Goal: Information Seeking & Learning: Learn about a topic

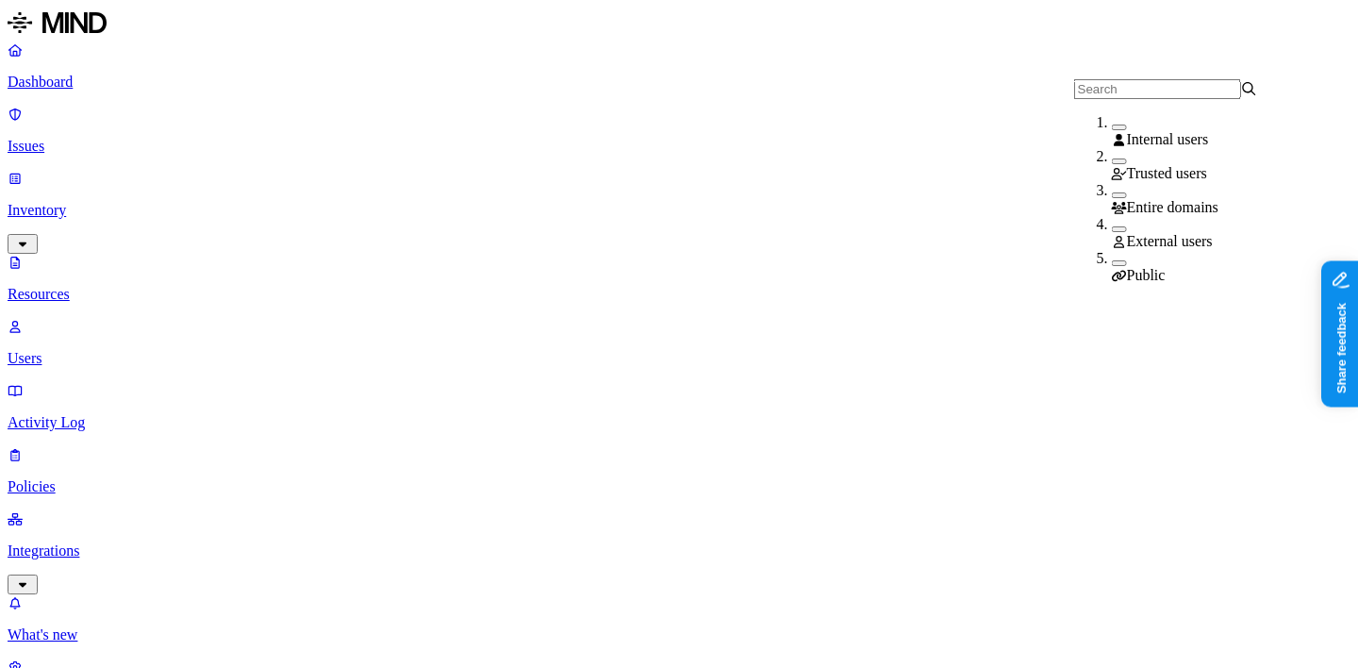
click at [1112, 270] on div "Public" at bounding box center [1204, 267] width 184 height 34
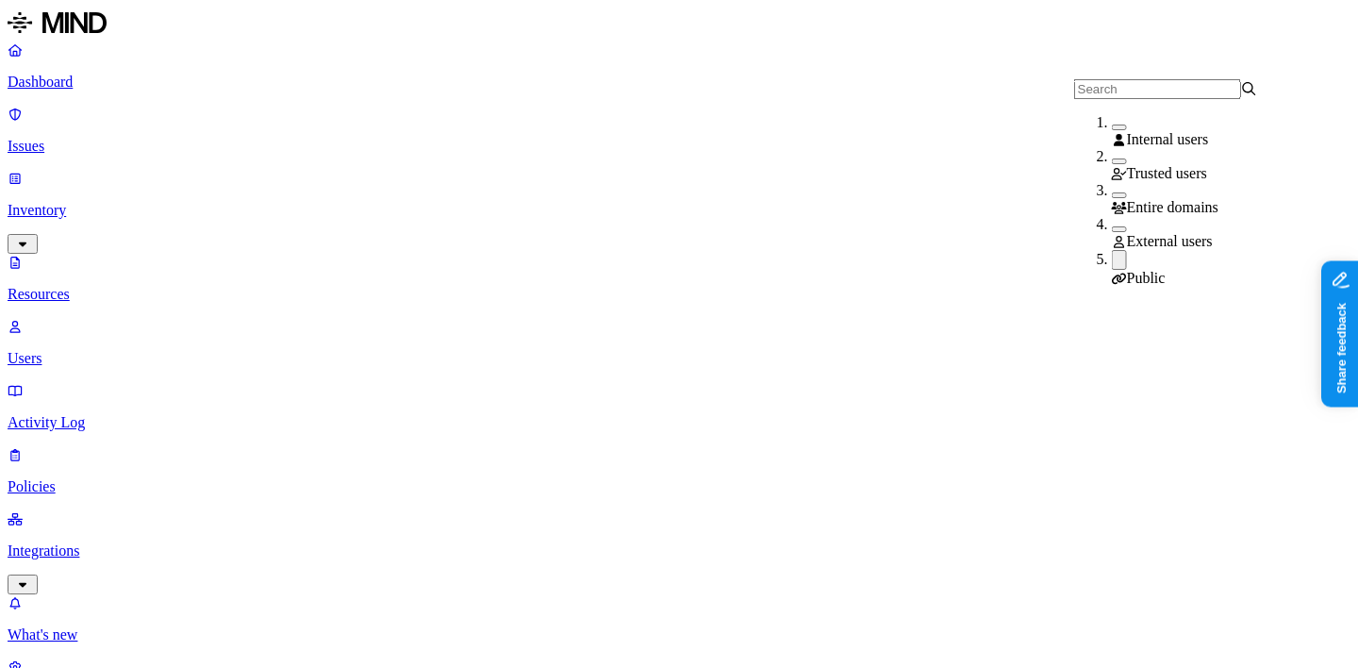
click at [1112, 262] on button "button" at bounding box center [1119, 260] width 15 height 20
click at [1112, 221] on div "External users" at bounding box center [1204, 233] width 184 height 34
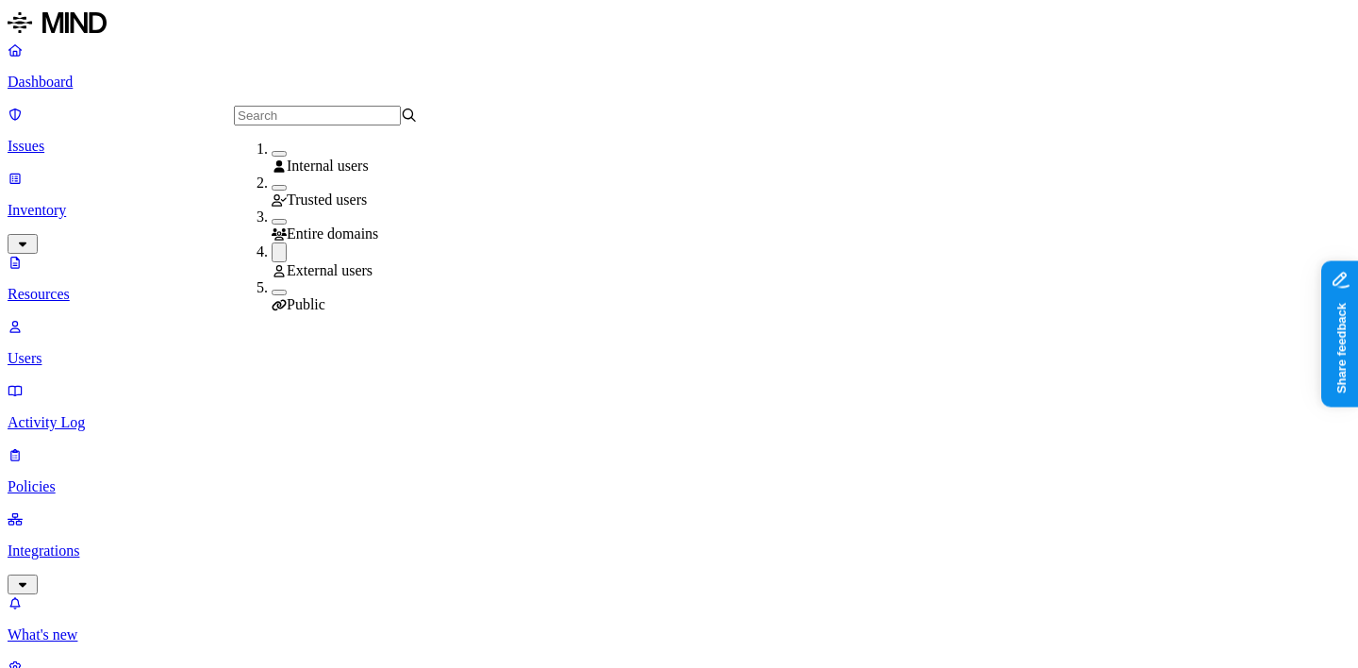
click at [373, 255] on div "External users" at bounding box center [364, 260] width 184 height 37
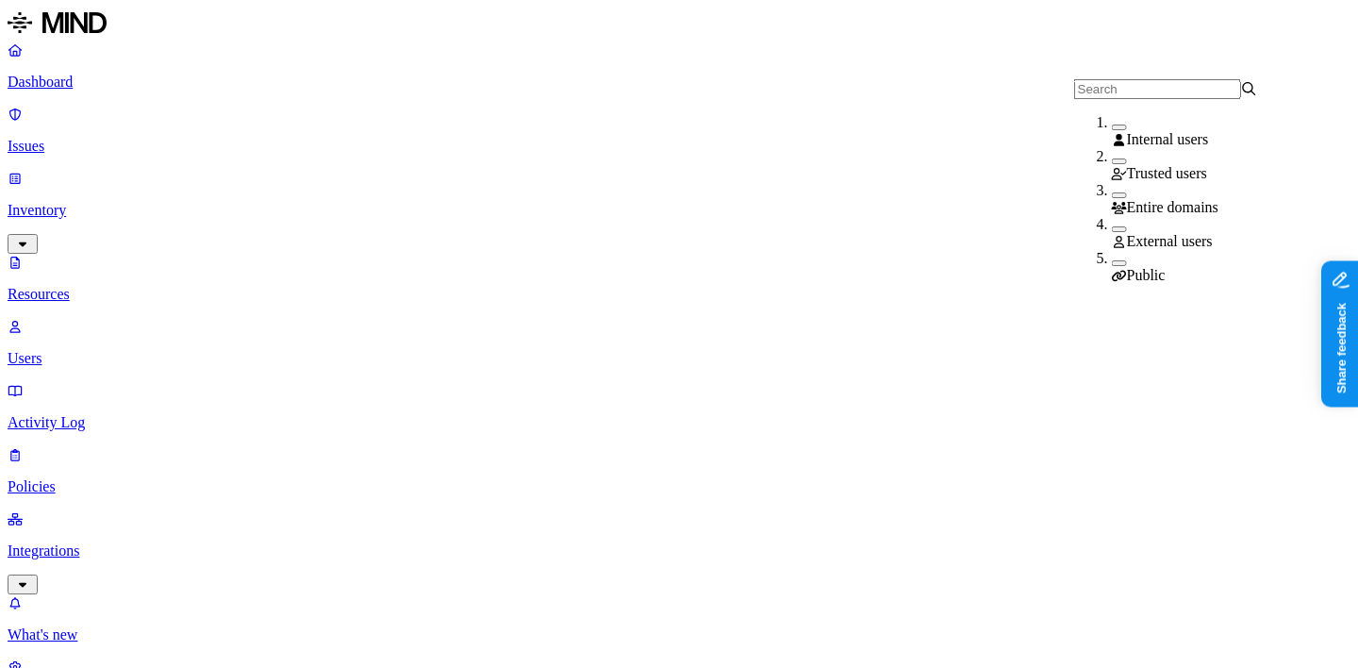
click at [1137, 203] on span "Entire domains" at bounding box center [1172, 207] width 91 height 16
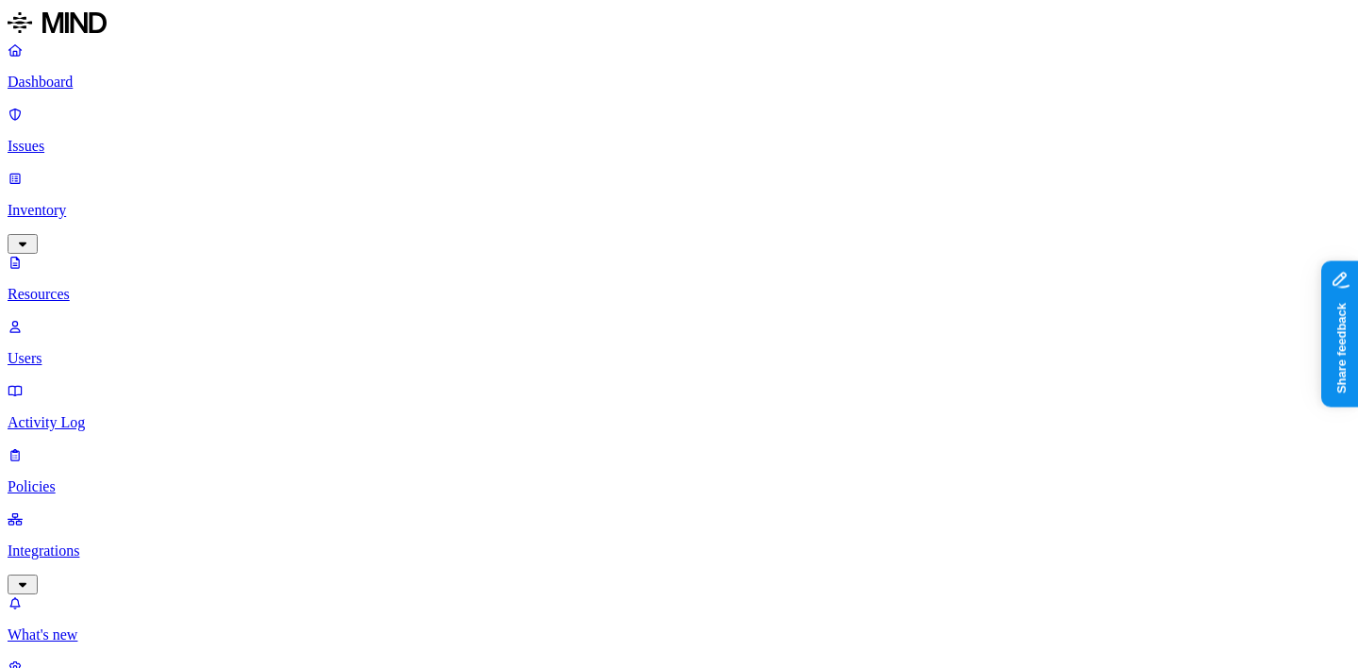
scroll to position [257, 0]
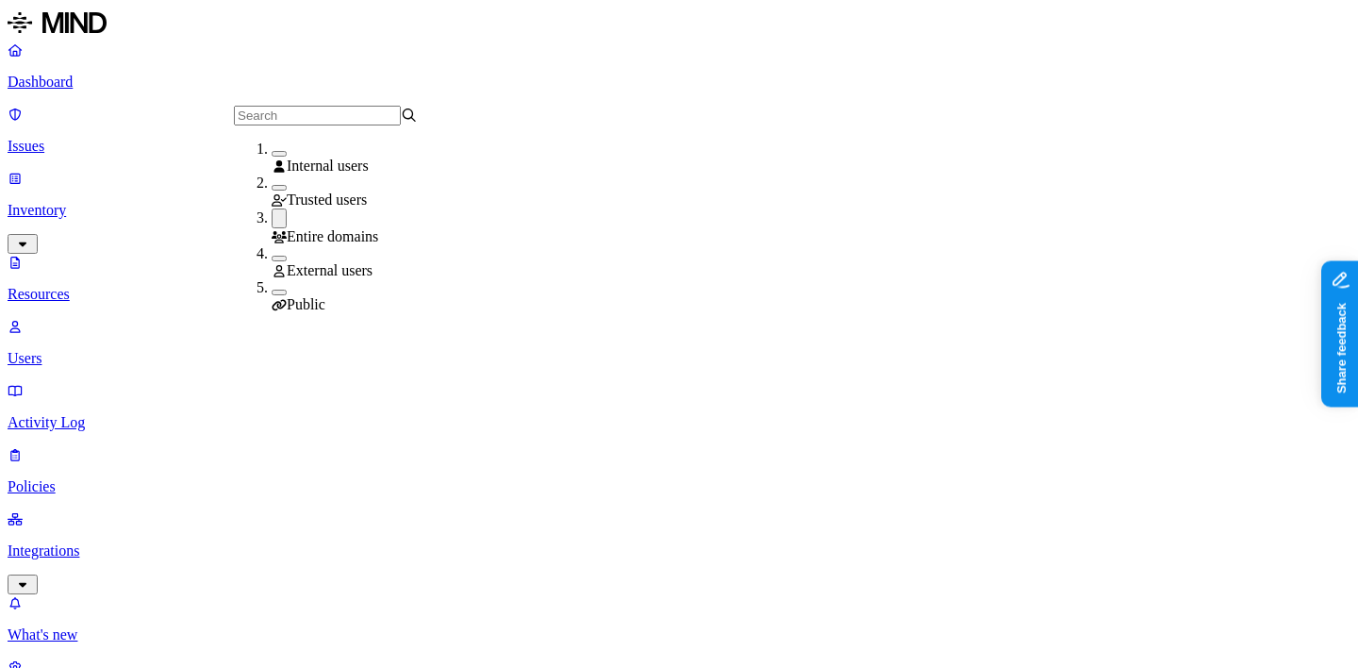
click at [382, 220] on div "Entire domains" at bounding box center [364, 226] width 184 height 37
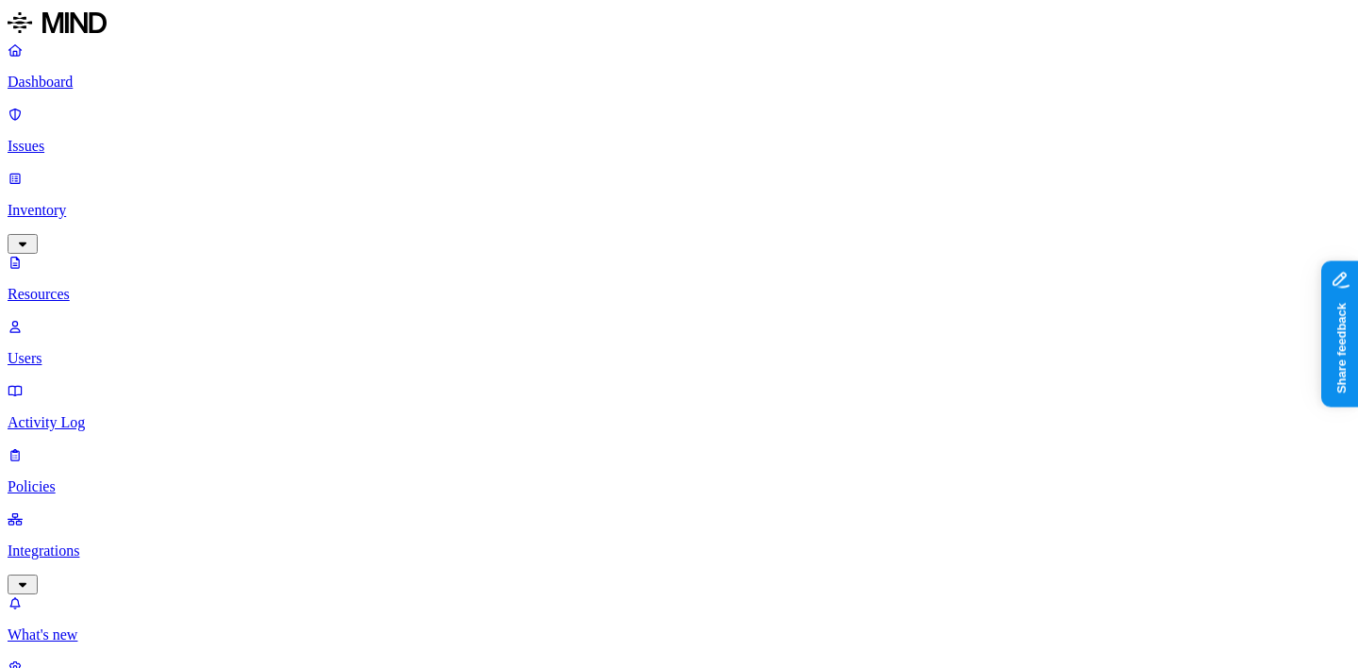
click at [836, 79] on div "PII / PHI PCI Secrets Other" at bounding box center [809, 152] width 184 height 146
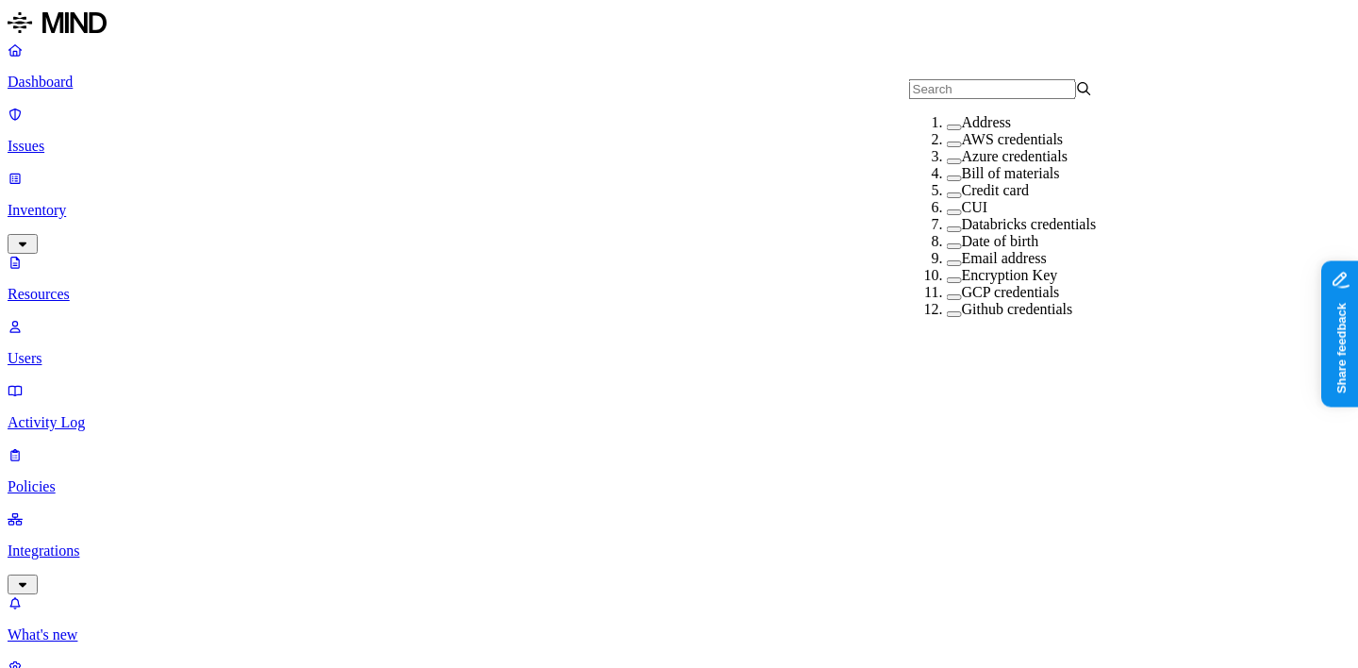
click at [972, 147] on label "AWS credentials" at bounding box center [1013, 139] width 102 height 16
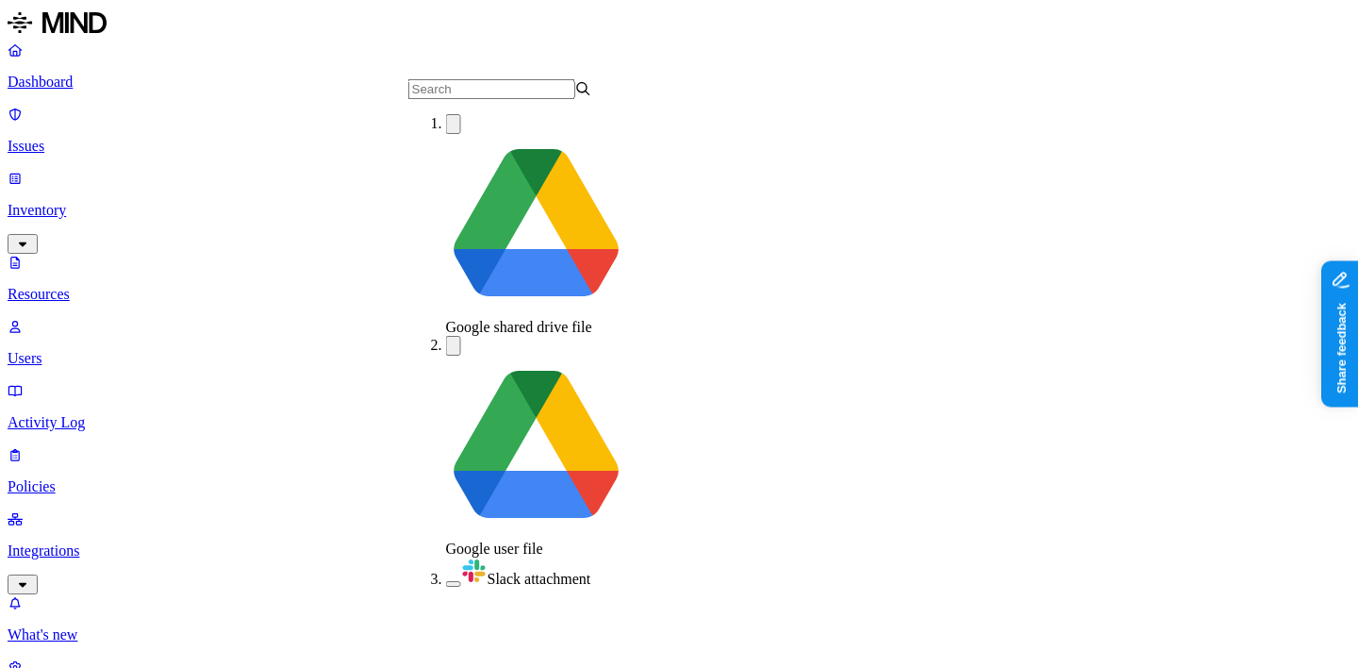
click at [523, 540] on span "Google user file" at bounding box center [494, 548] width 97 height 16
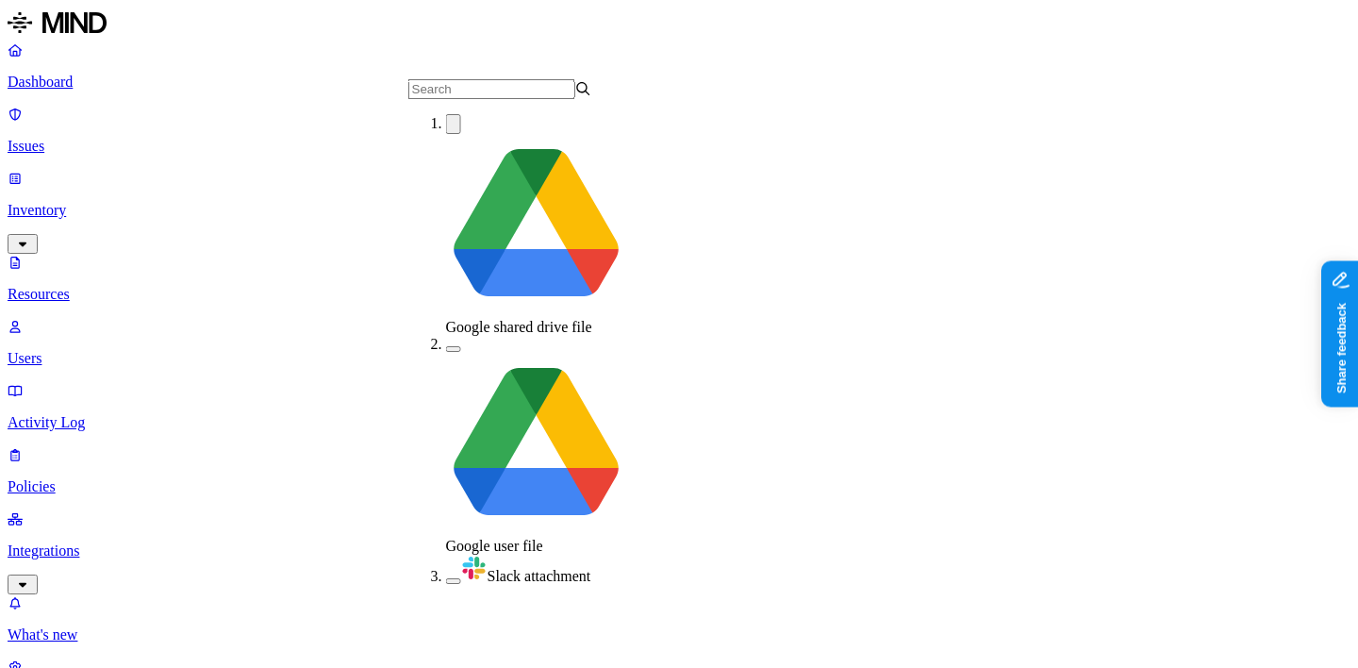
click at [524, 319] on span "Google shared drive file" at bounding box center [519, 327] width 146 height 16
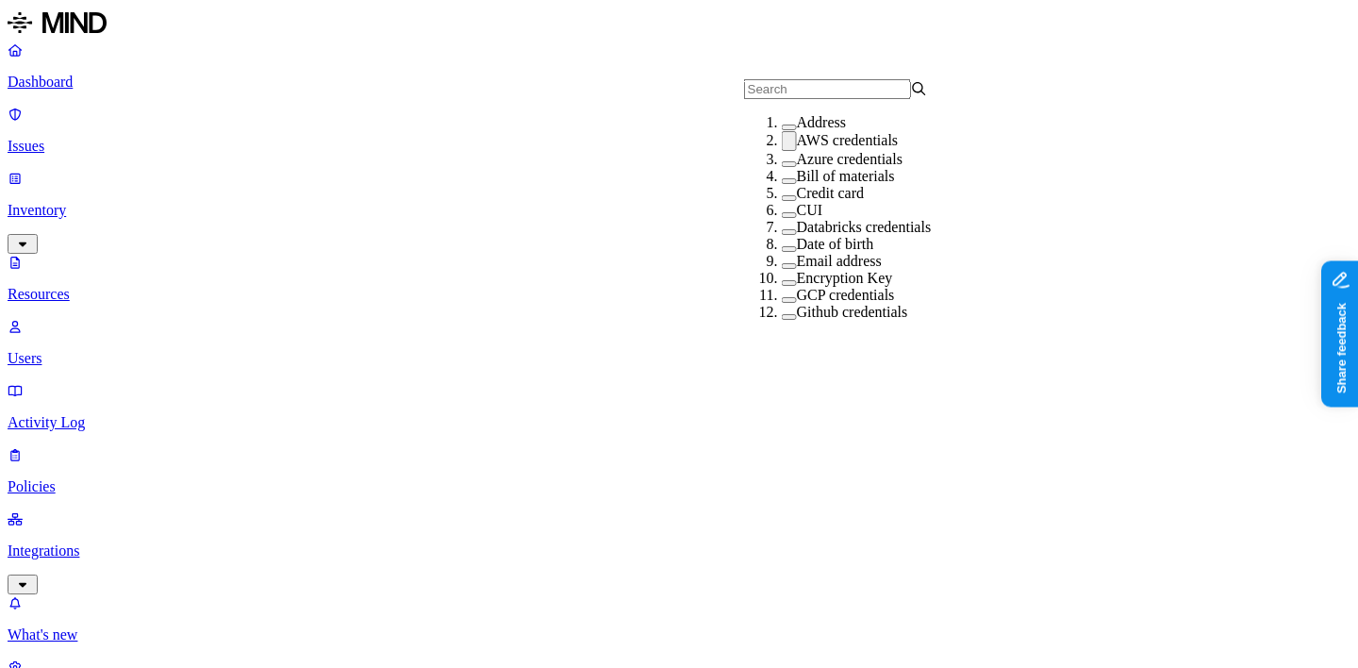
click at [841, 151] on div "AWS credentials" at bounding box center [874, 141] width 184 height 20
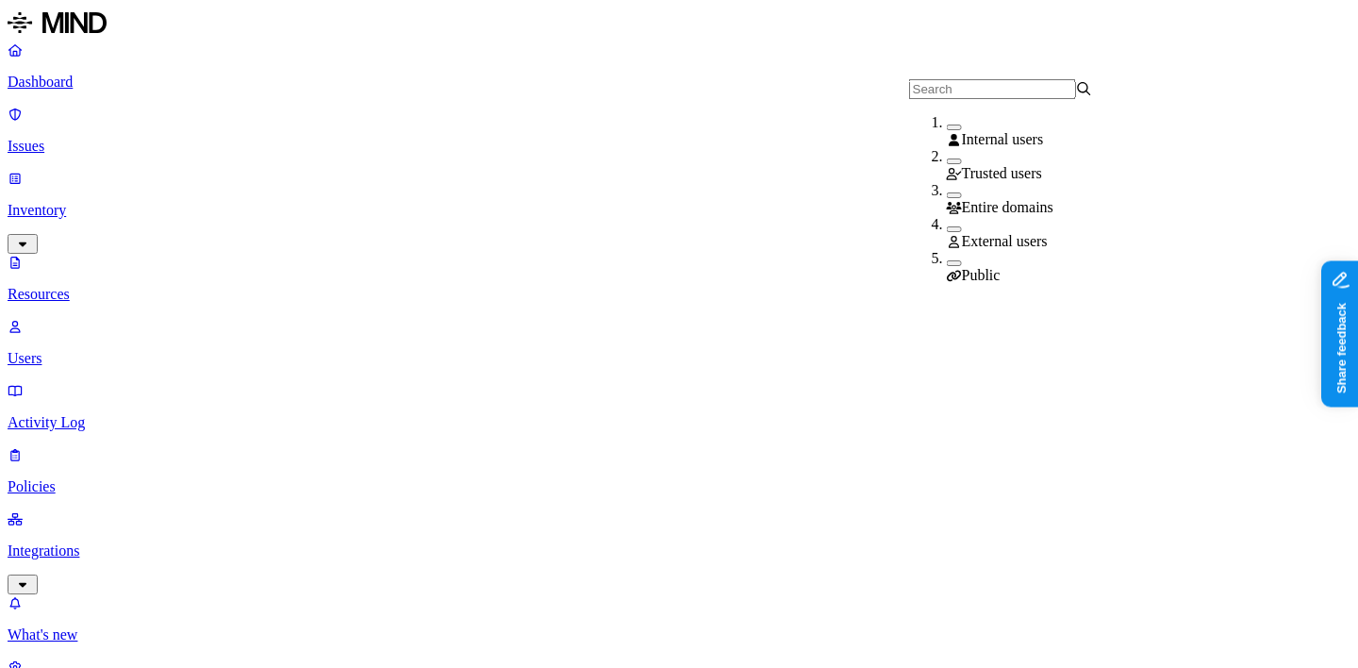
click at [976, 267] on span "Public" at bounding box center [981, 275] width 39 height 16
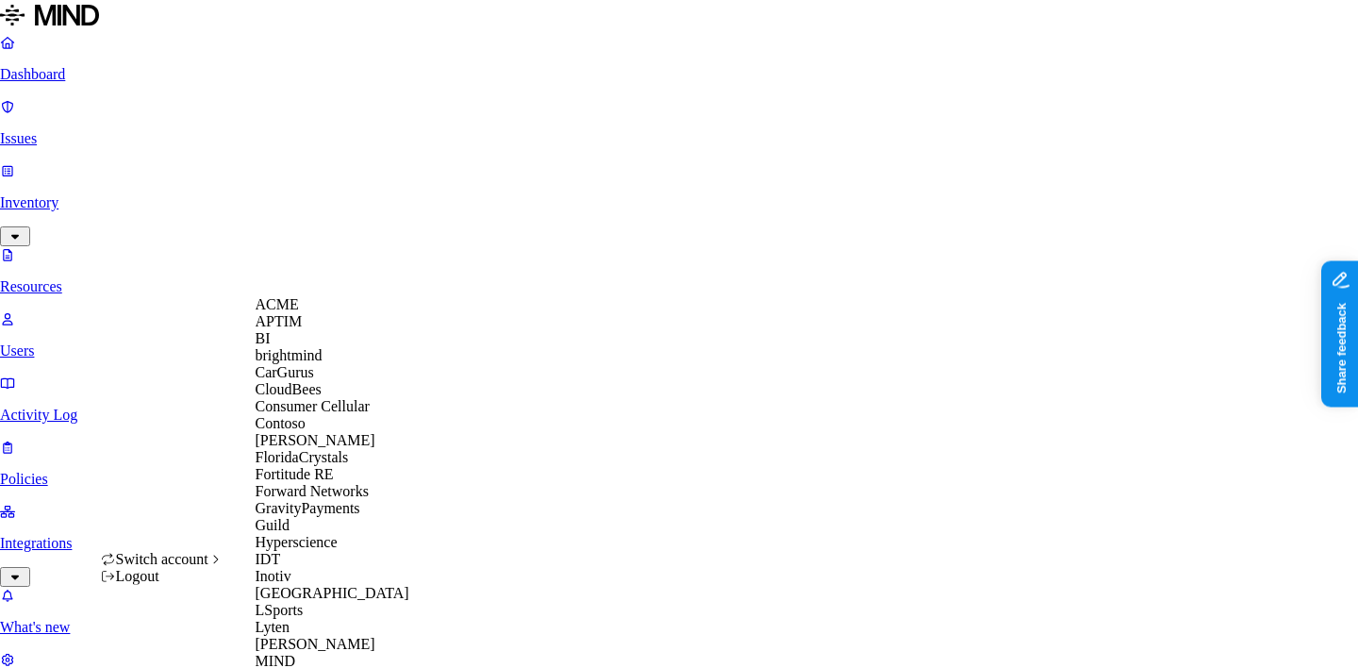
scroll to position [970, 0]
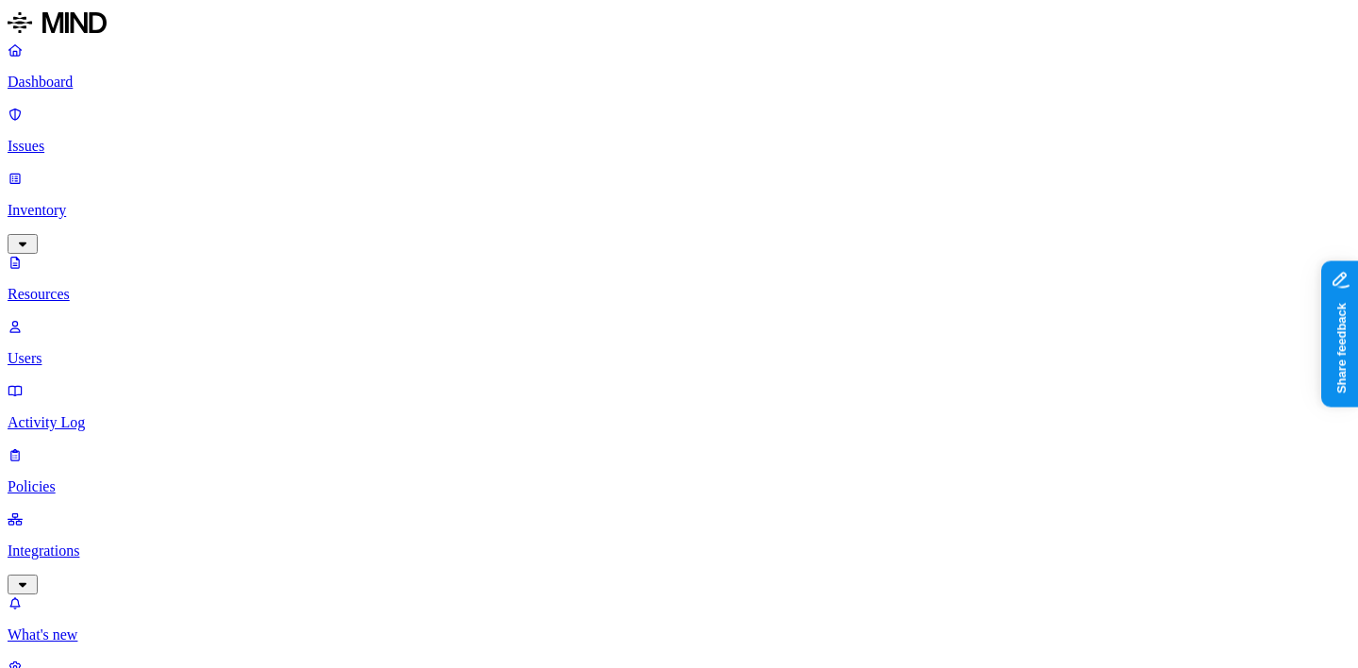
scroll to position [673, 0]
click at [125, 449] on nav "Dashboard Issues Inventory Resources Users Activity Log Policies Integrations W…" at bounding box center [679, 374] width 1343 height 666
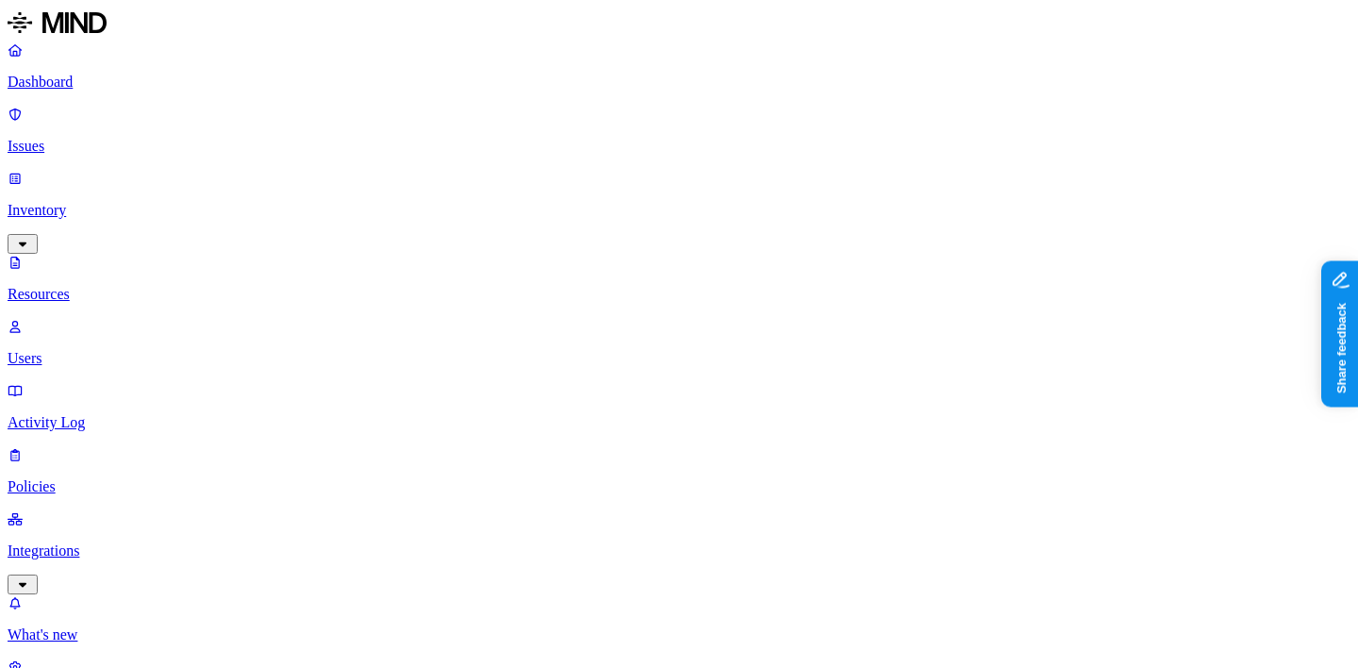
click at [132, 84] on p "Dashboard" at bounding box center [679, 82] width 1343 height 17
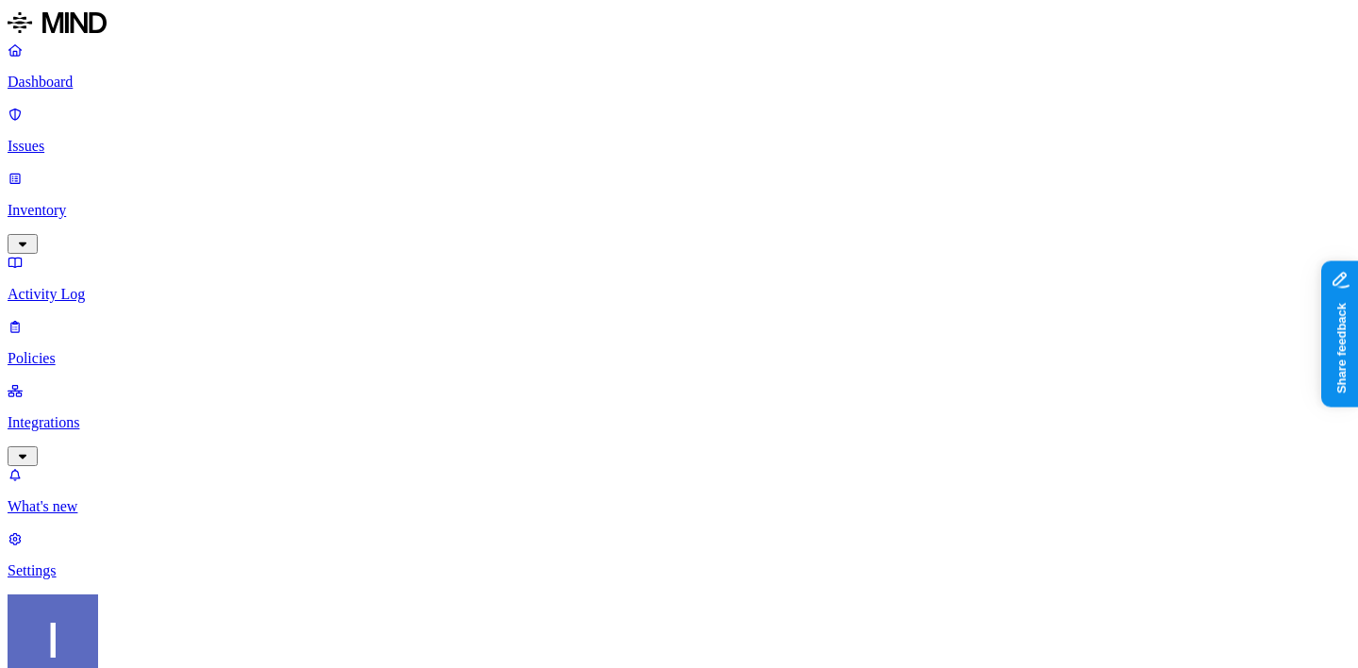
click at [141, 202] on p "Inventory" at bounding box center [679, 210] width 1343 height 17
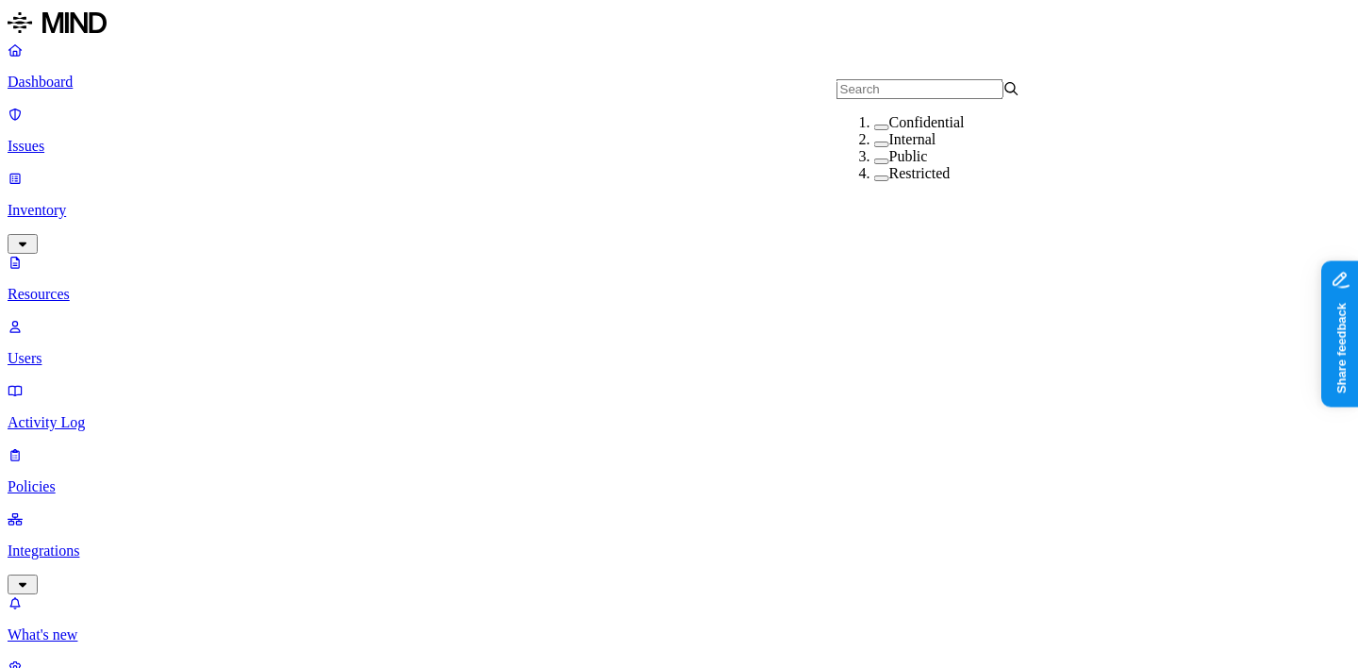
click at [880, 182] on div "Restricted" at bounding box center [966, 173] width 184 height 17
click at [889, 164] on label "Public" at bounding box center [908, 156] width 39 height 16
click at [874, 148] on div "Internal" at bounding box center [966, 139] width 184 height 17
click at [874, 131] on div "Confidential" at bounding box center [966, 122] width 184 height 17
click at [874, 193] on div "Restricted" at bounding box center [966, 184] width 184 height 20
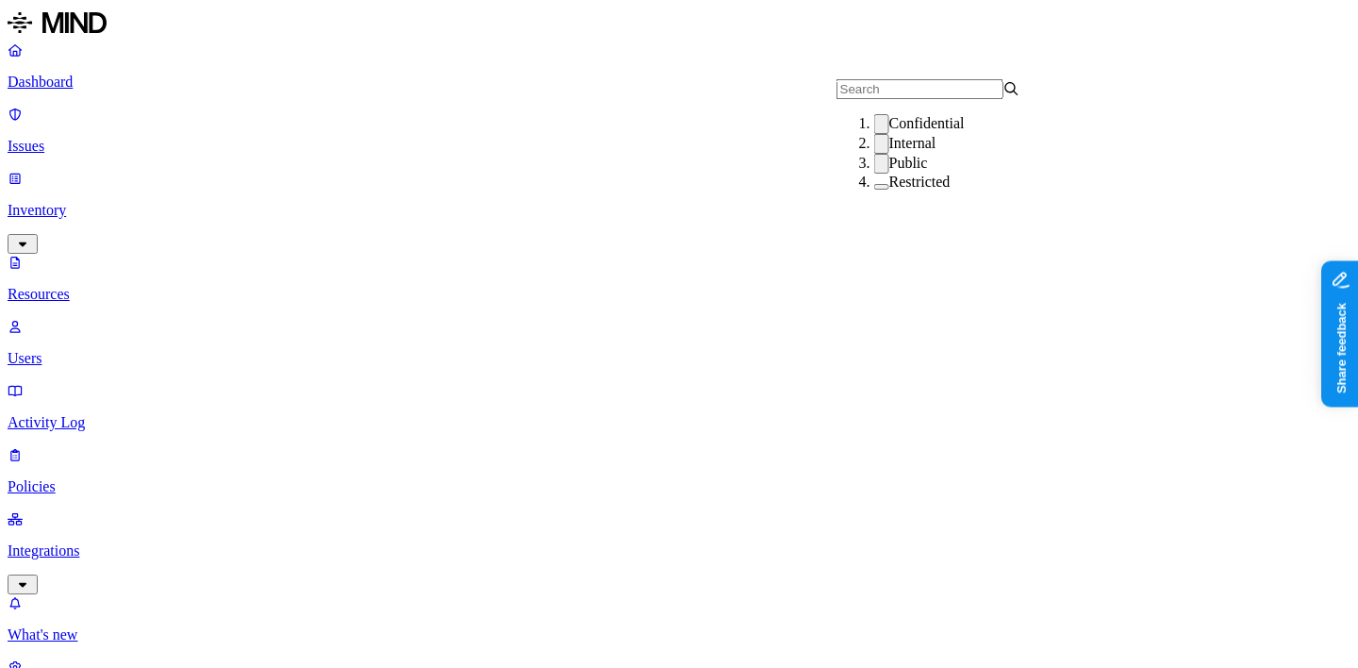
click at [874, 174] on div "Public" at bounding box center [966, 164] width 184 height 20
click at [874, 154] on div "Internal" at bounding box center [966, 144] width 184 height 20
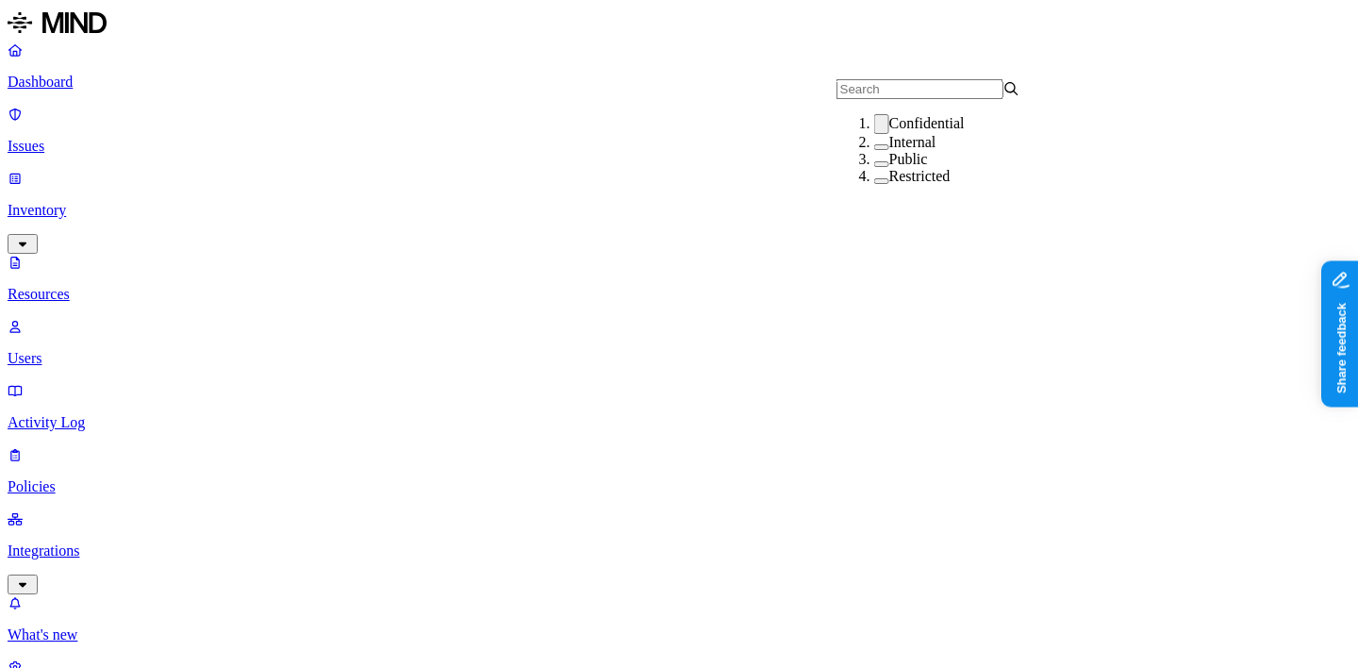
click at [890, 127] on div "Confidential" at bounding box center [966, 124] width 184 height 20
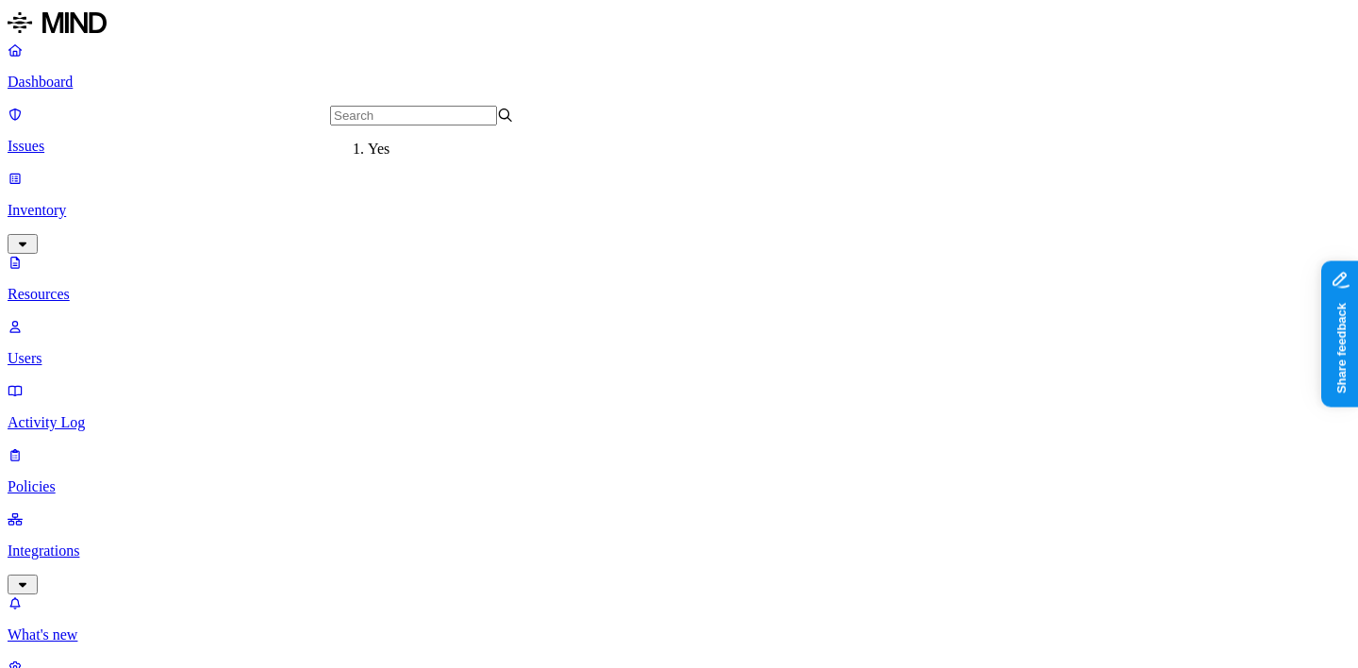
click at [379, 158] on div "Yes" at bounding box center [460, 149] width 184 height 17
click at [132, 79] on p "Dashboard" at bounding box center [679, 82] width 1343 height 17
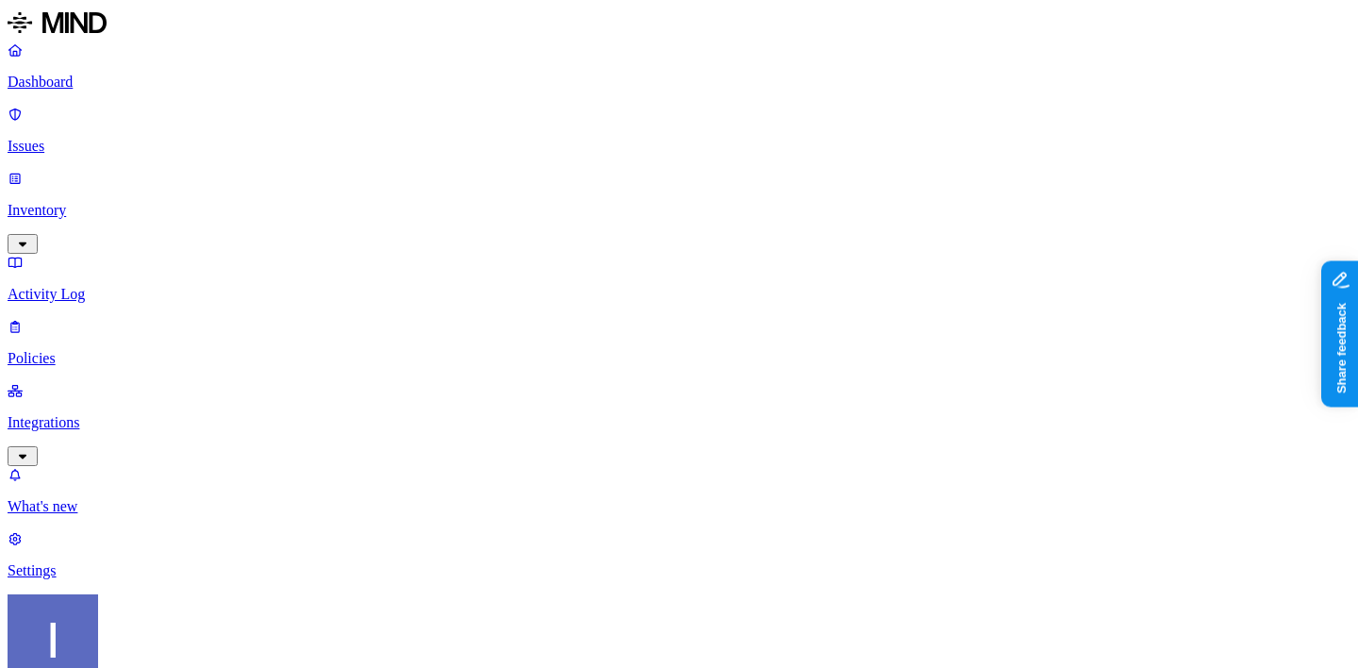
click at [161, 138] on p "Issues" at bounding box center [679, 146] width 1343 height 17
click at [147, 202] on p "Inventory" at bounding box center [679, 210] width 1343 height 17
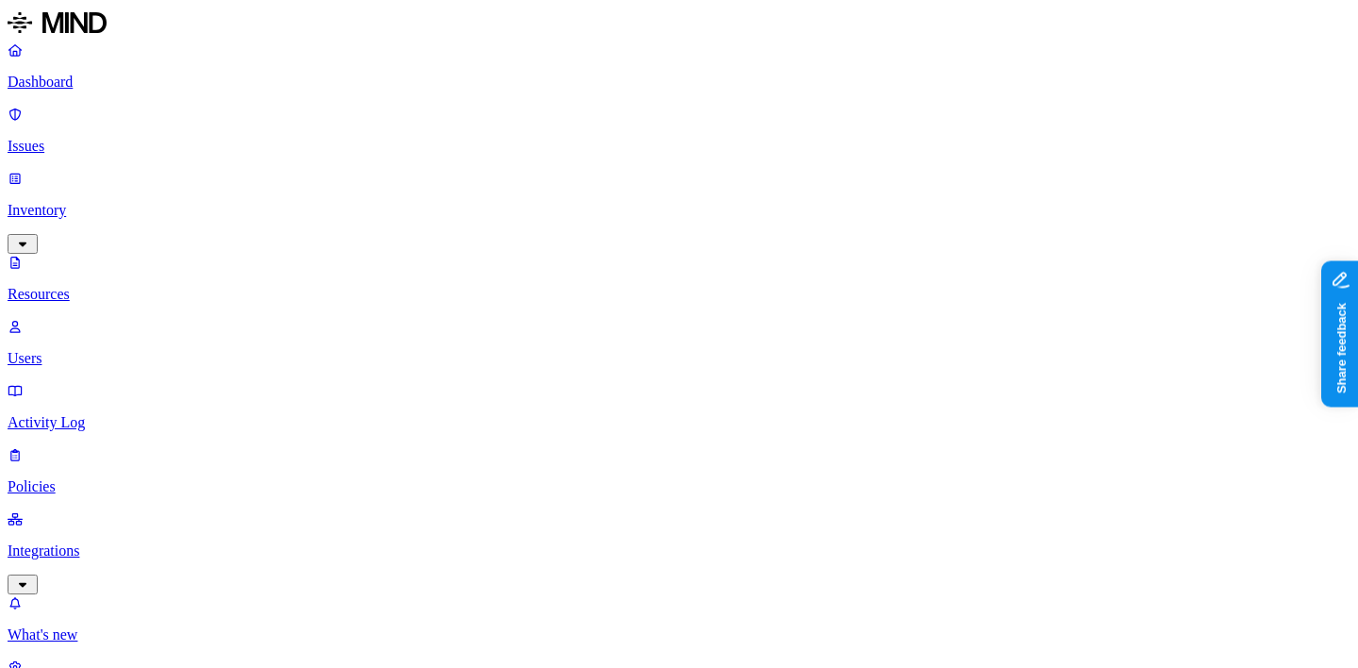
click at [106, 414] on p "Activity Log" at bounding box center [679, 422] width 1343 height 17
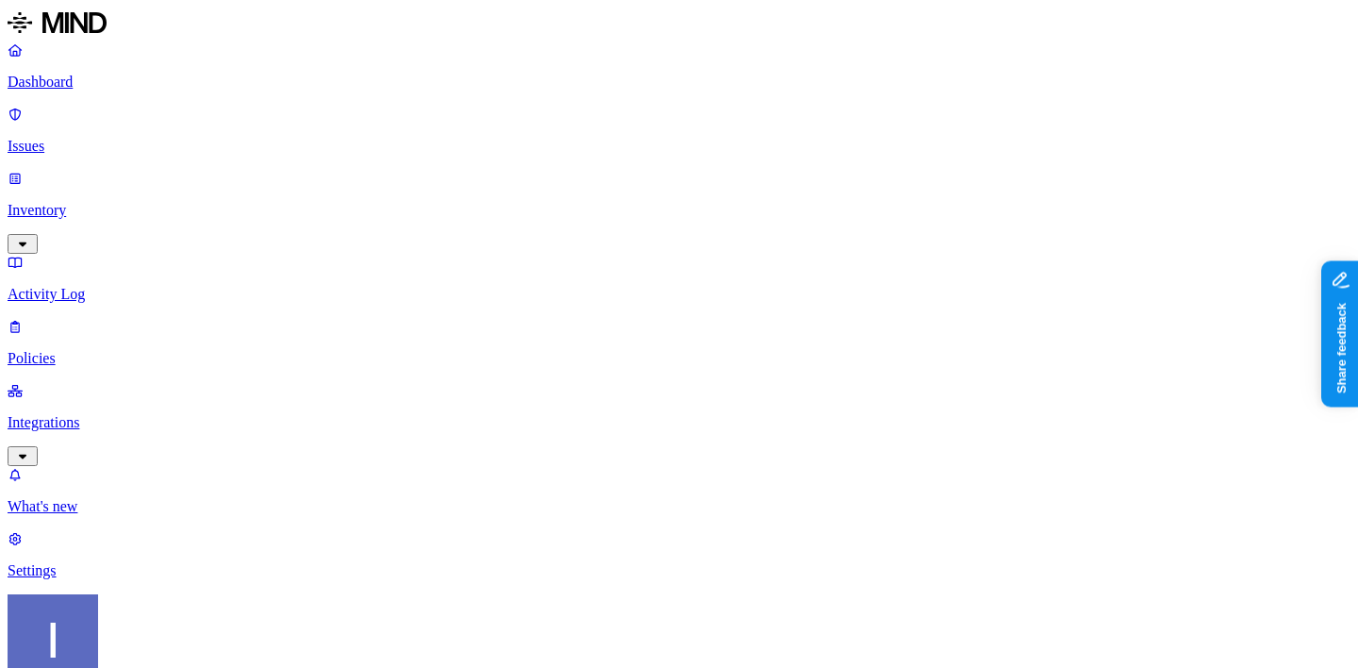
click at [120, 350] on p "Policies" at bounding box center [679, 358] width 1343 height 17
click at [149, 414] on p "Integrations" at bounding box center [679, 422] width 1343 height 17
click at [139, 530] on link "Endpoints" at bounding box center [679, 554] width 1343 height 49
click at [141, 87] on p "Dashboard" at bounding box center [679, 82] width 1343 height 17
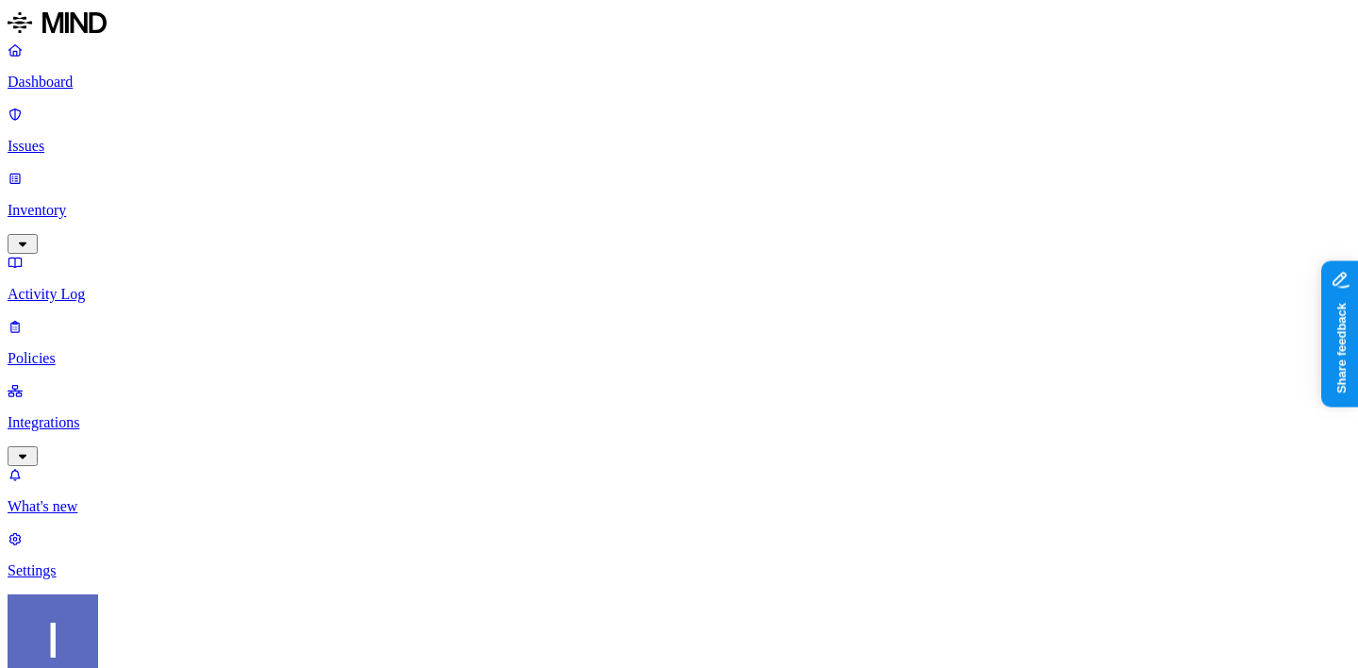
click at [143, 74] on link "Dashboard" at bounding box center [679, 65] width 1343 height 49
click at [118, 286] on p "Activity Log" at bounding box center [679, 294] width 1343 height 17
click at [122, 202] on p "Inventory" at bounding box center [679, 210] width 1343 height 17
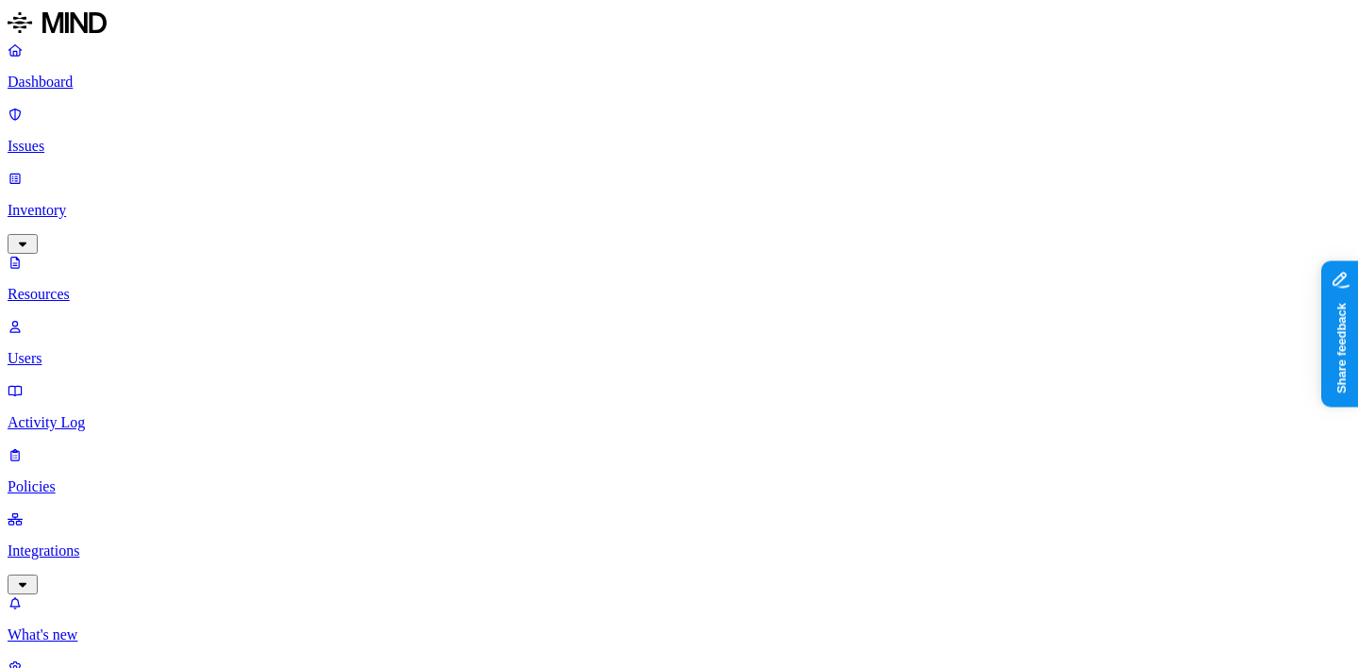
click at [105, 318] on link "Users" at bounding box center [679, 342] width 1343 height 49
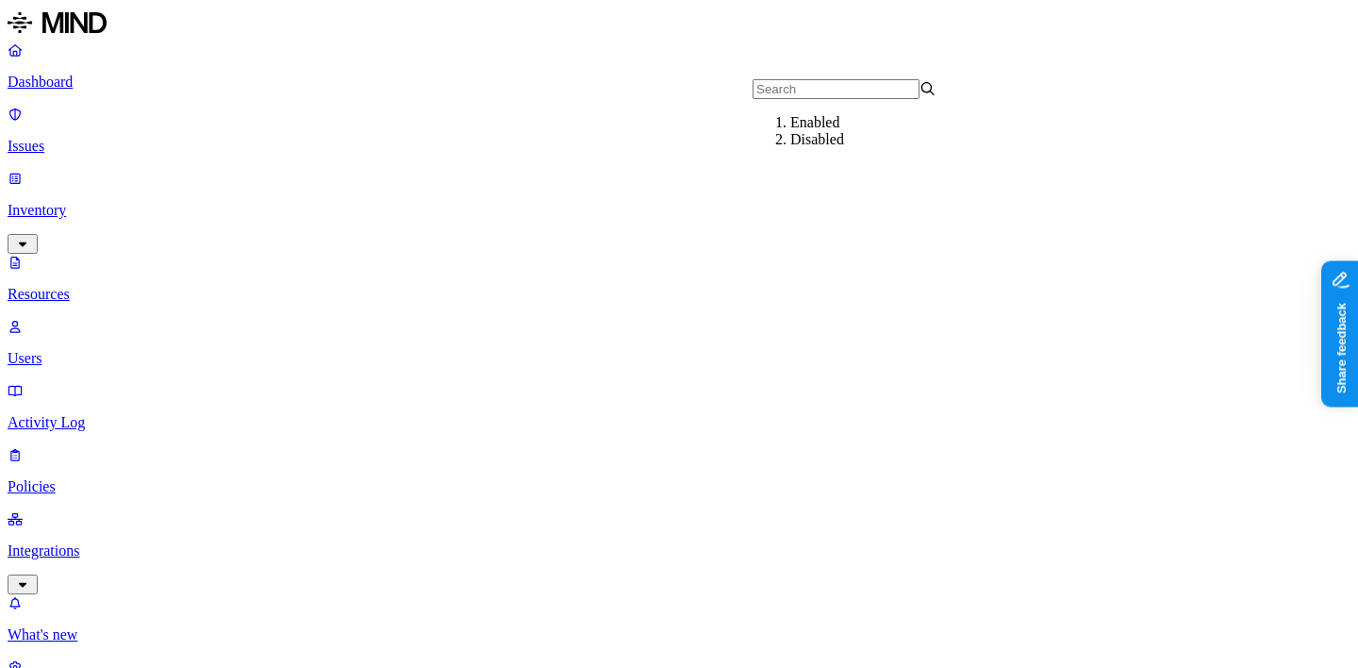
click at [839, 131] on div "Enabled" at bounding box center [882, 122] width 184 height 17
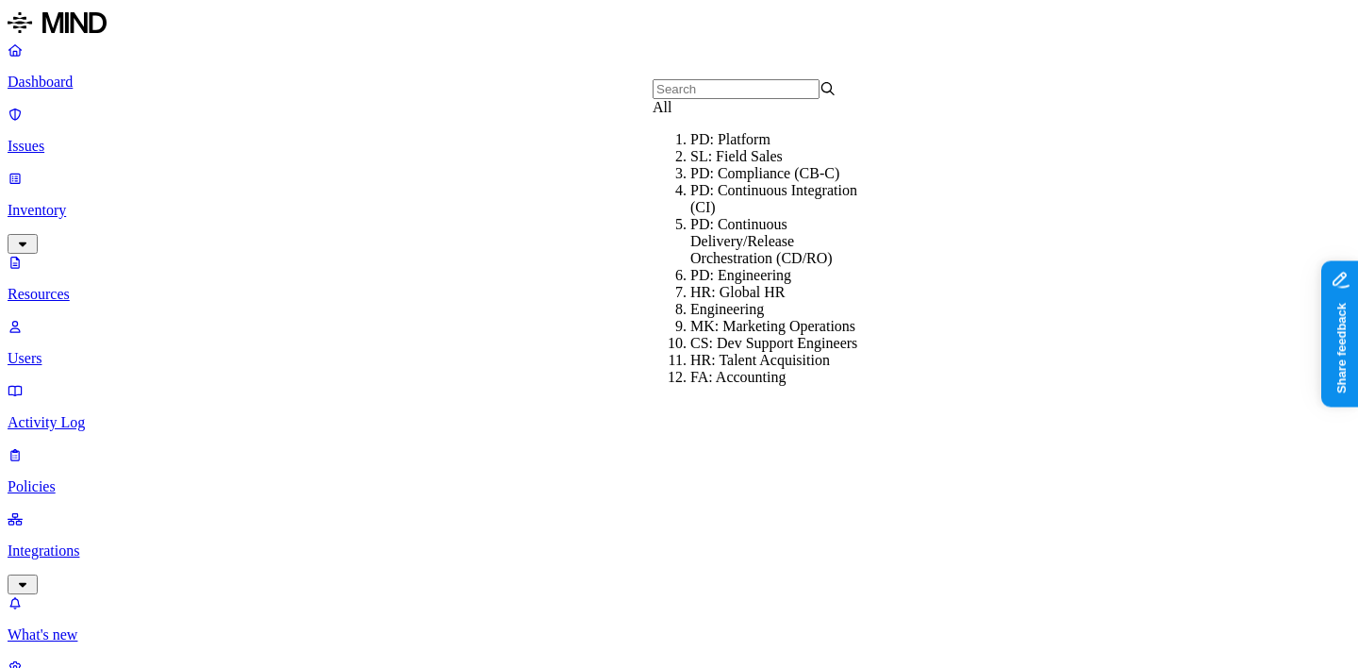
click at [667, 116] on div "All" at bounding box center [745, 107] width 184 height 17
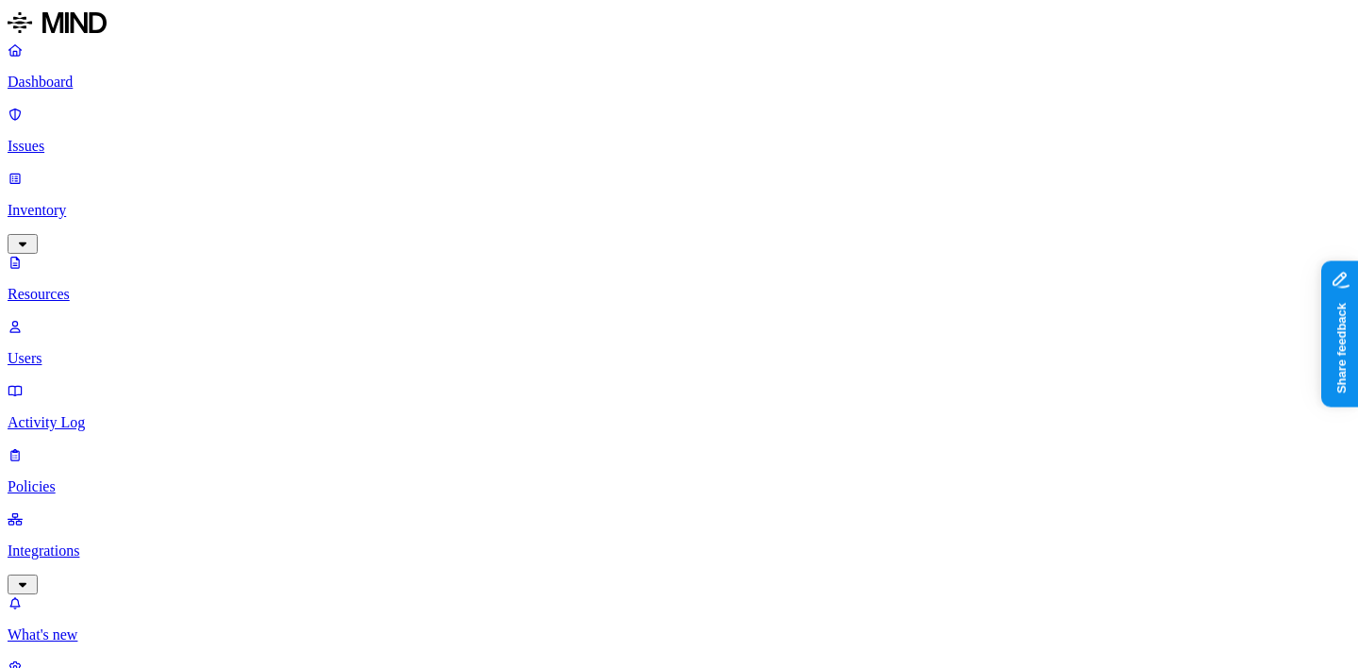
click at [155, 83] on p "Dashboard" at bounding box center [679, 82] width 1343 height 17
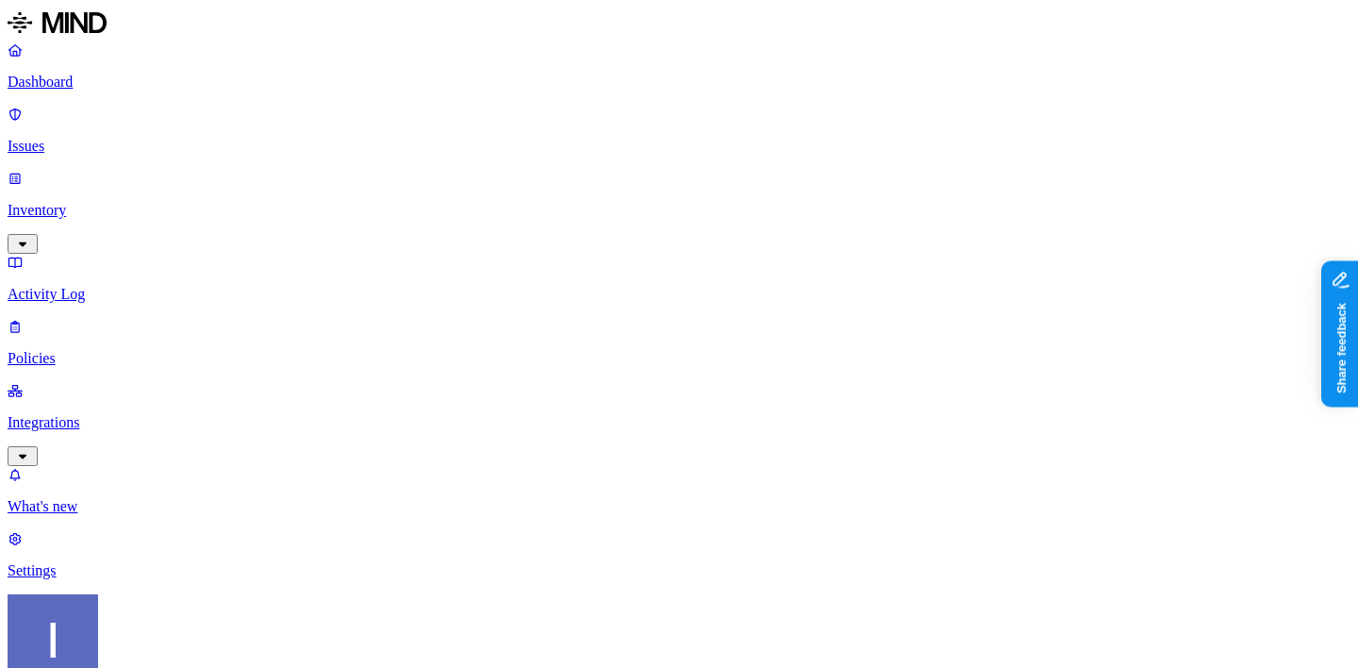
click at [158, 202] on p "Inventory" at bounding box center [679, 210] width 1343 height 17
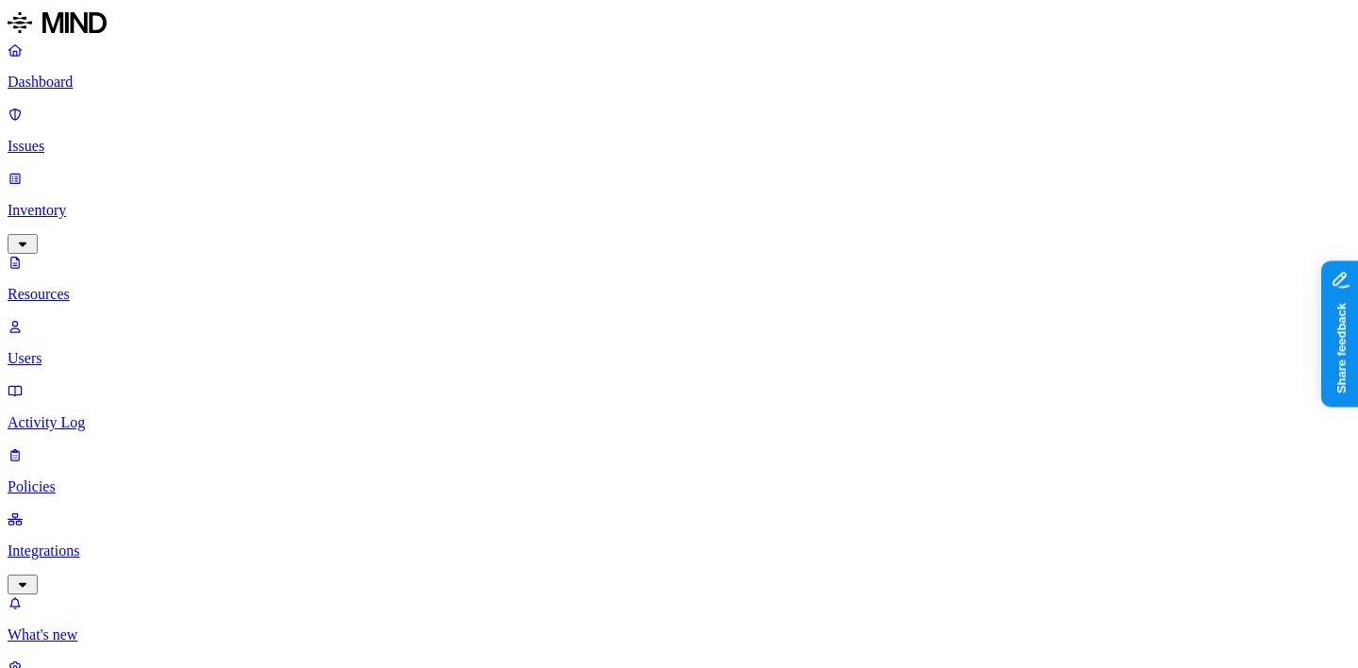
type input "nightfall"
type input "b"
drag, startPoint x: 465, startPoint y: 125, endPoint x: 689, endPoint y: 162, distance: 226.5
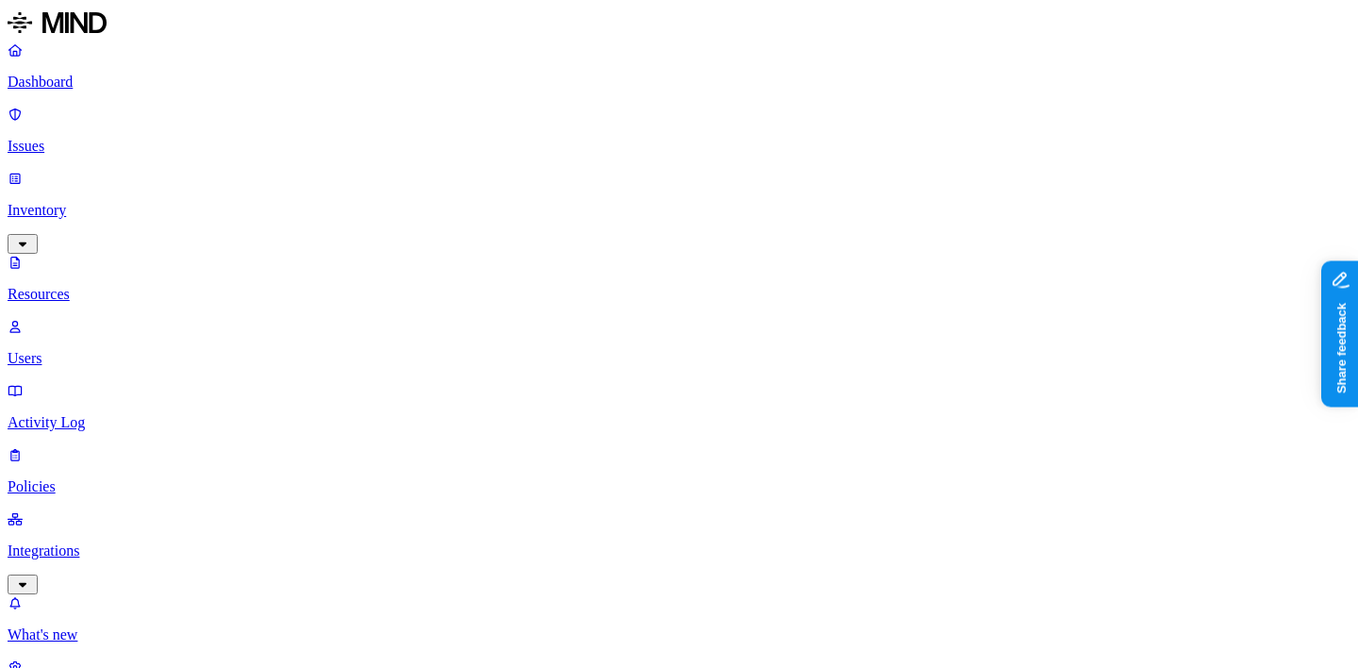
type input "security"
click at [632, 170] on span "Secrets" at bounding box center [641, 162] width 43 height 16
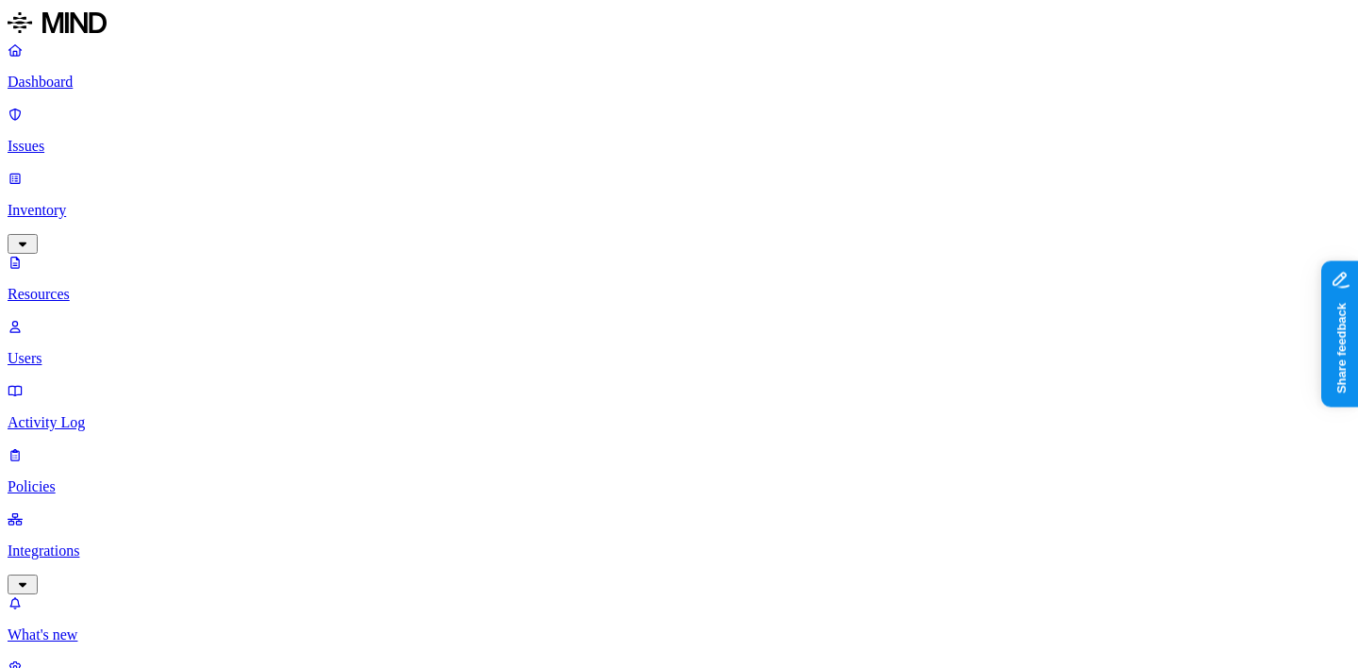
scroll to position [27, 0]
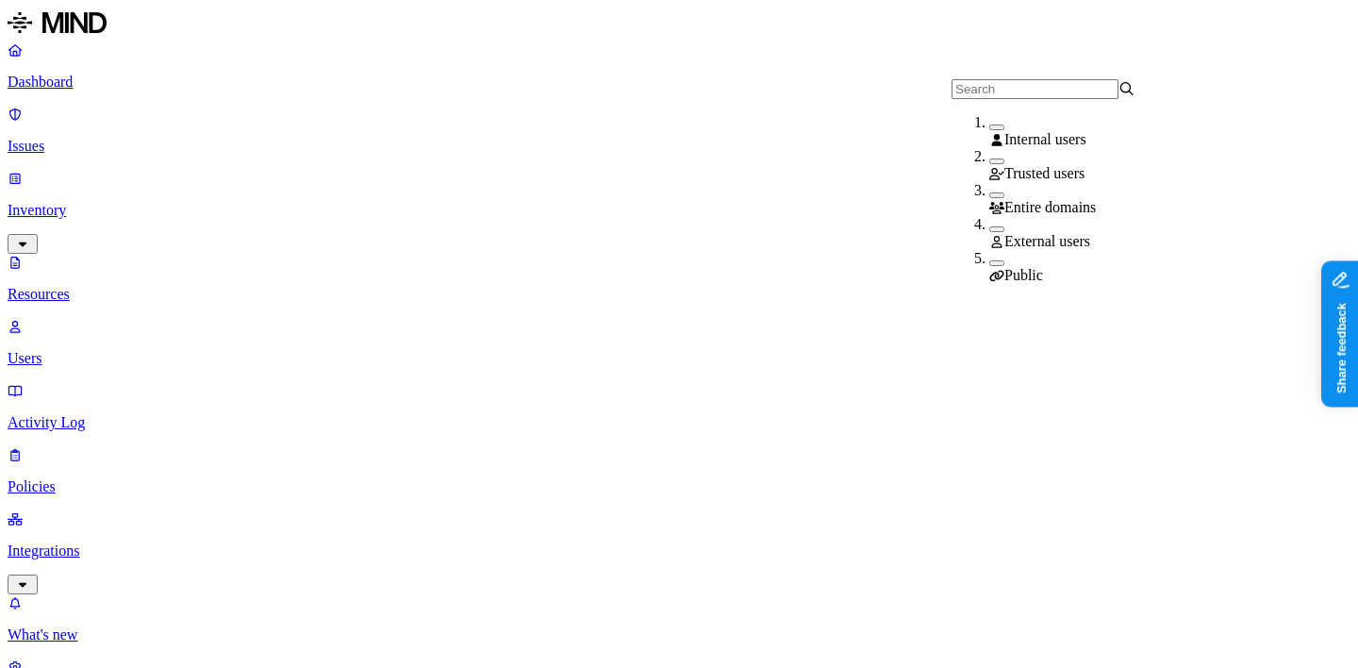
click at [989, 270] on icon at bounding box center [996, 276] width 15 height 12
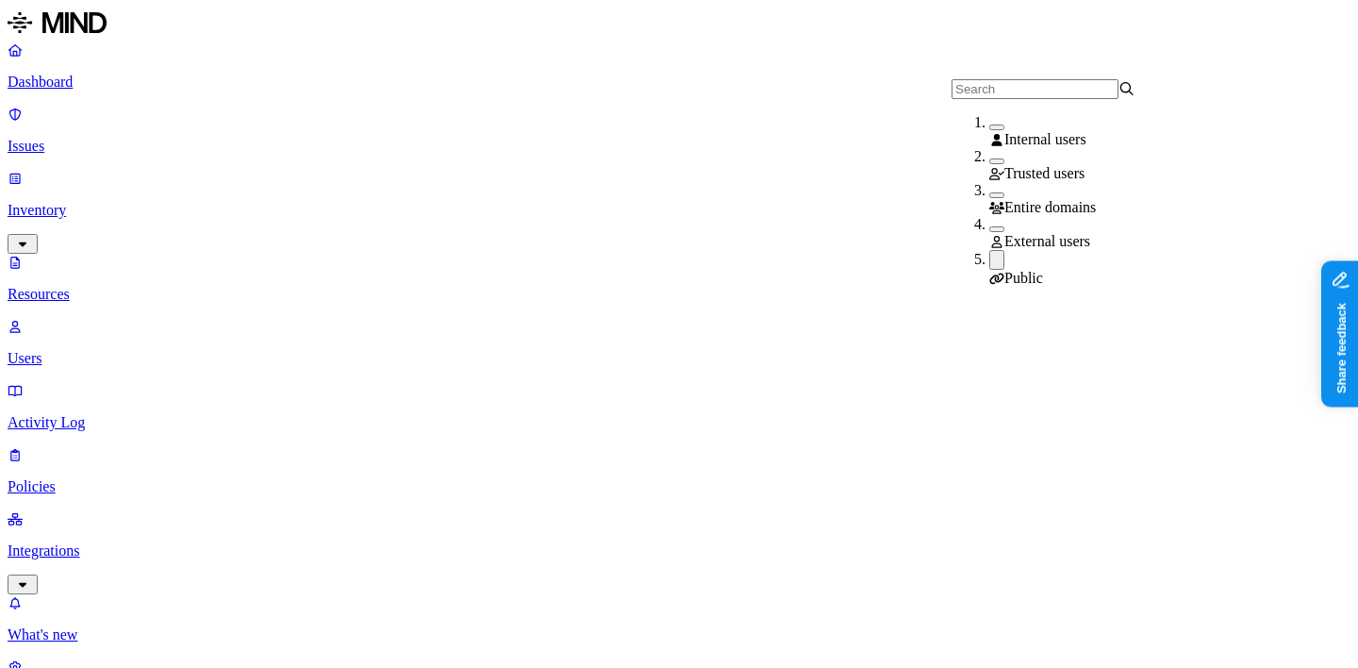
click at [989, 260] on div "Public" at bounding box center [1081, 268] width 184 height 37
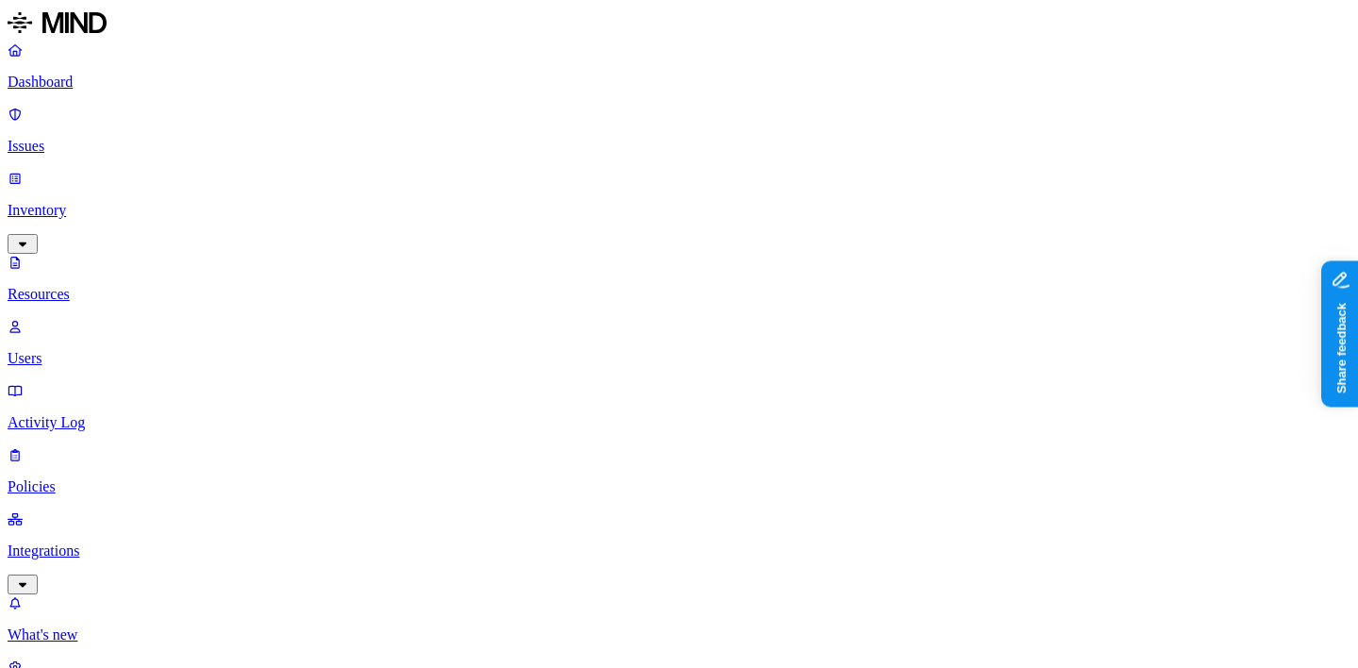
click at [663, 173] on div "Secrets" at bounding box center [681, 162] width 184 height 21
click at [669, 171] on div "Secrets" at bounding box center [681, 161] width 184 height 19
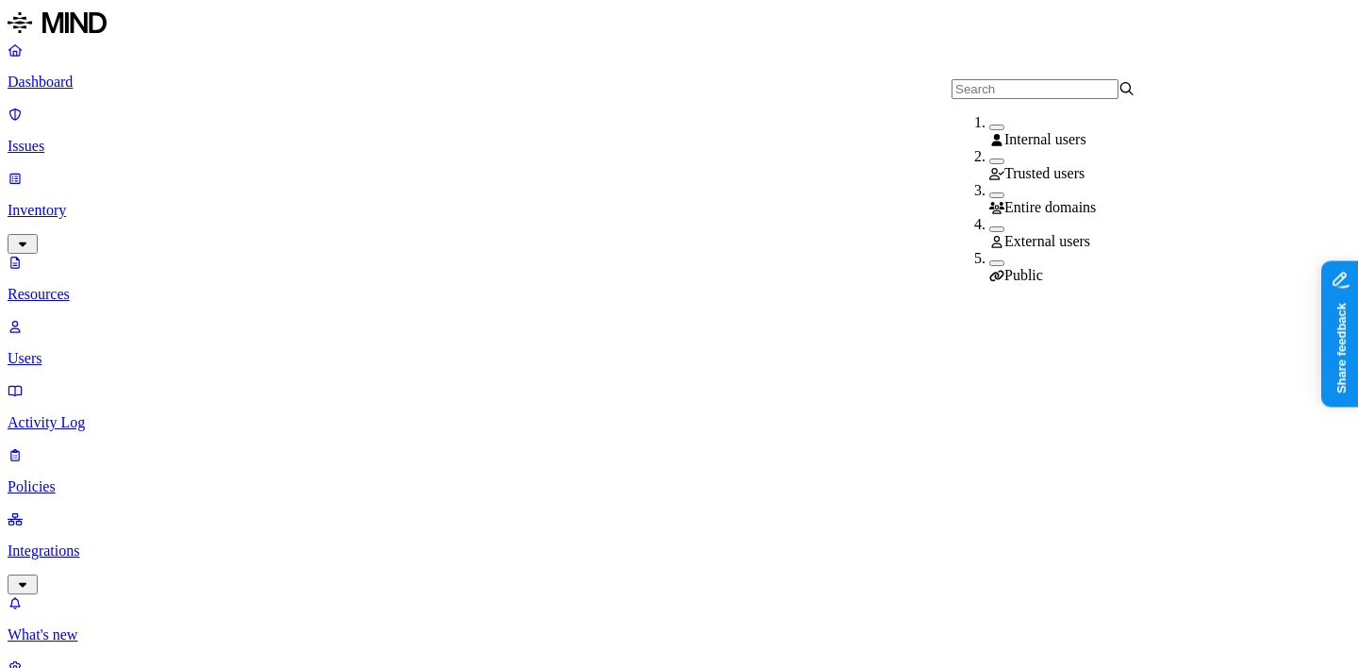
click at [989, 274] on div "Public" at bounding box center [1081, 267] width 184 height 34
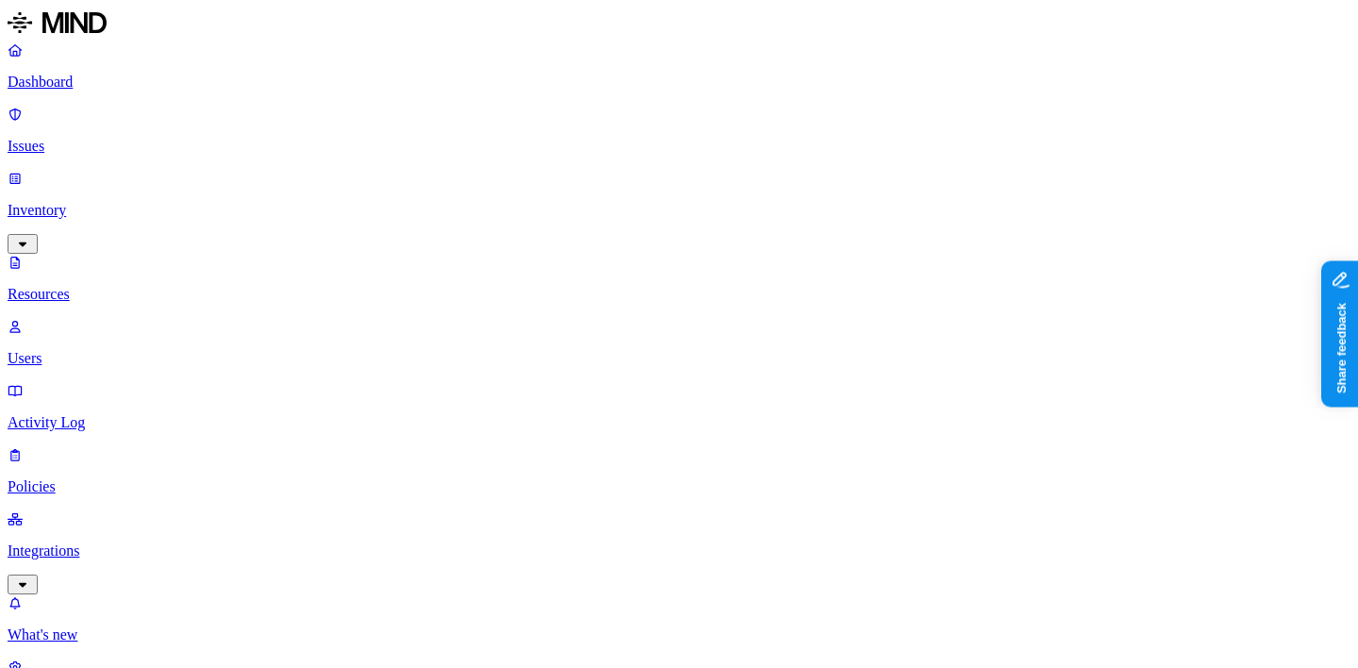
scroll to position [374, 0]
drag, startPoint x: 824, startPoint y: 259, endPoint x: 831, endPoint y: 165, distance: 94.5
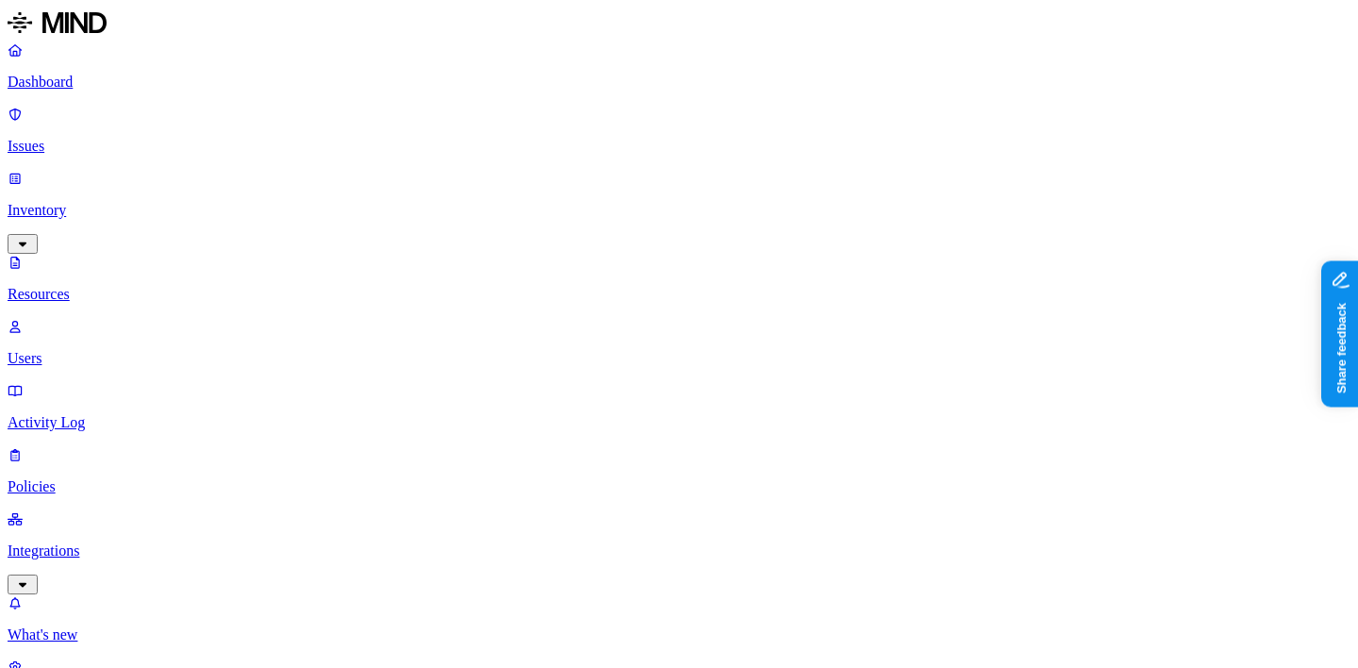
scroll to position [174, 0]
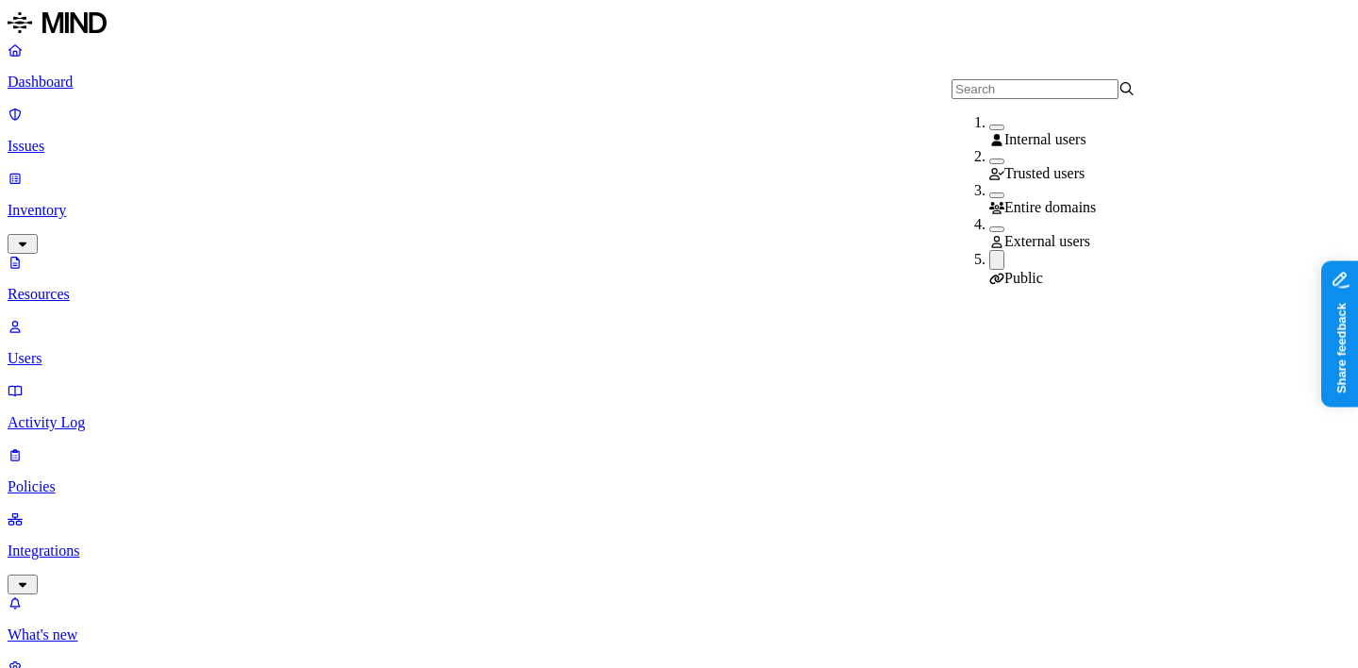
click at [989, 261] on button "button" at bounding box center [996, 260] width 15 height 20
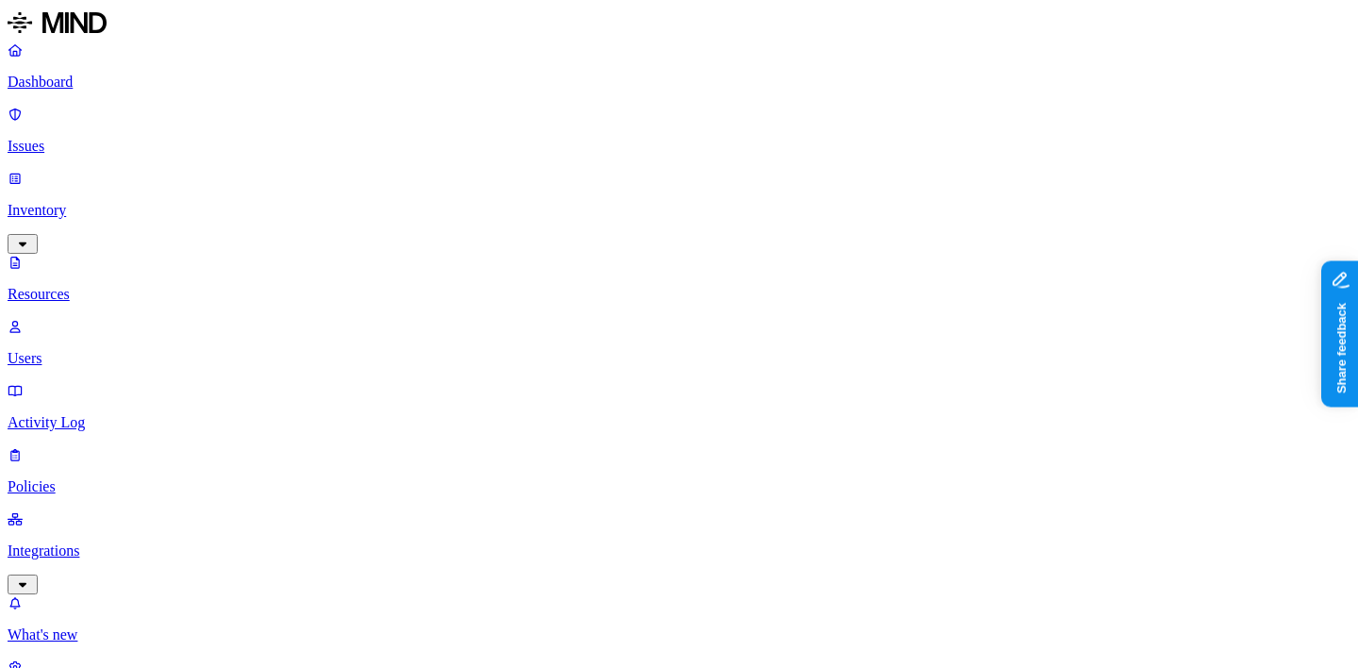
click at [606, 170] on span "Secrets" at bounding box center [634, 162] width 58 height 16
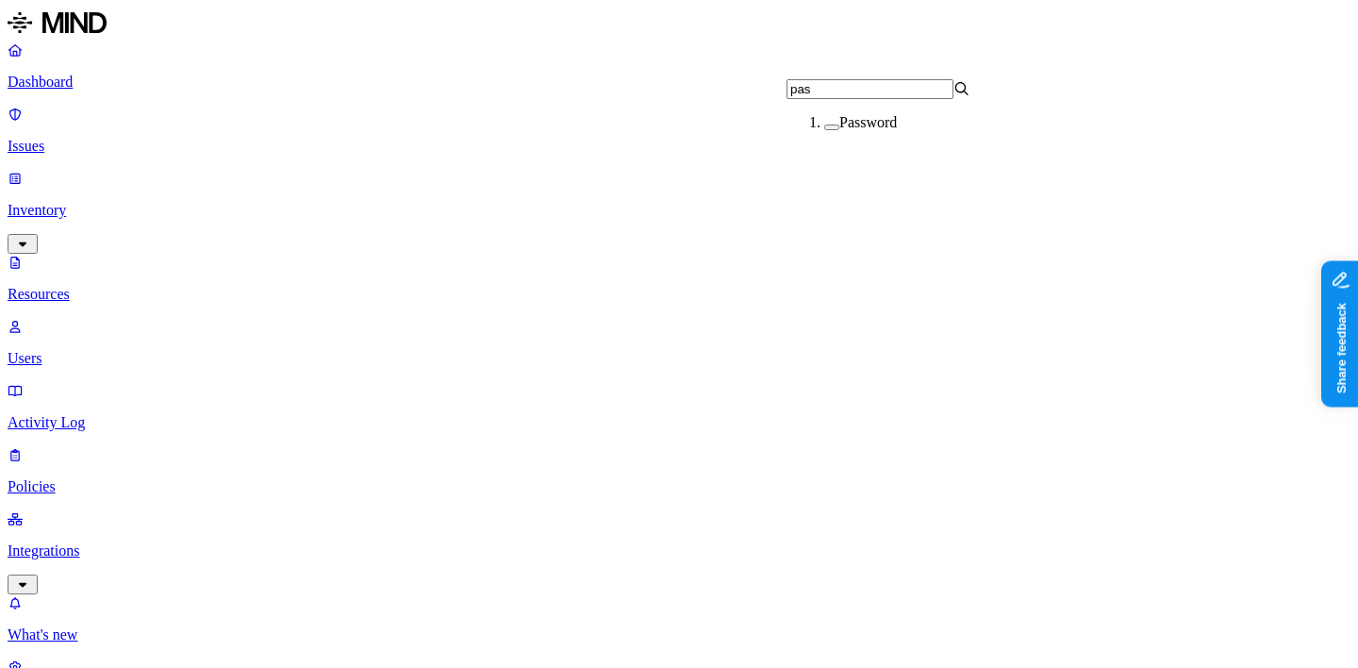
type input "pas"
click at [844, 130] on label "Password" at bounding box center [868, 122] width 58 height 16
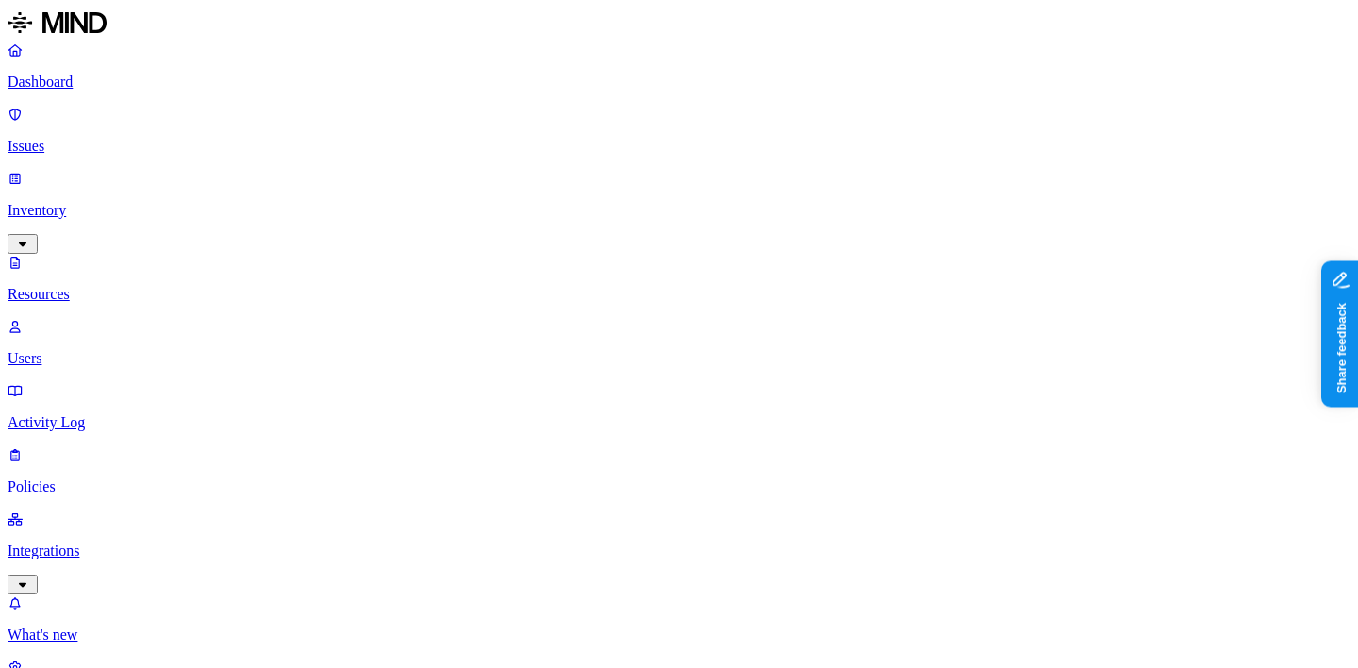
scroll to position [181, 0]
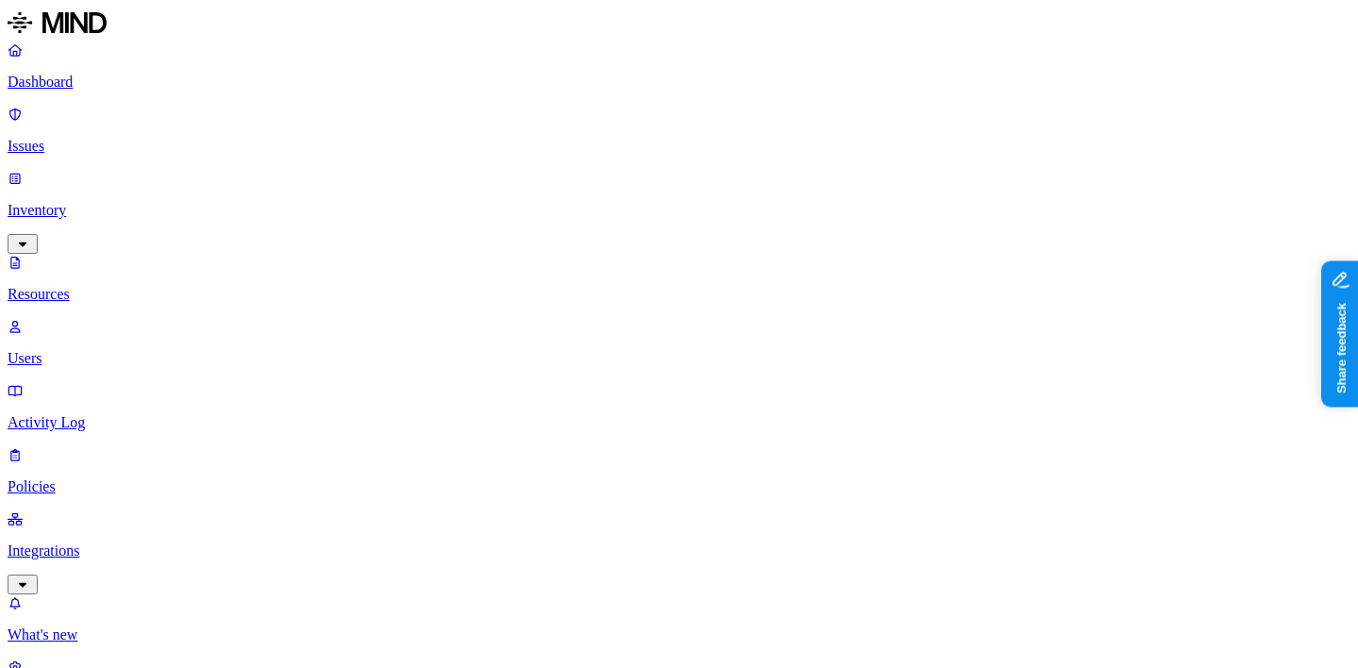
scroll to position [96, 0]
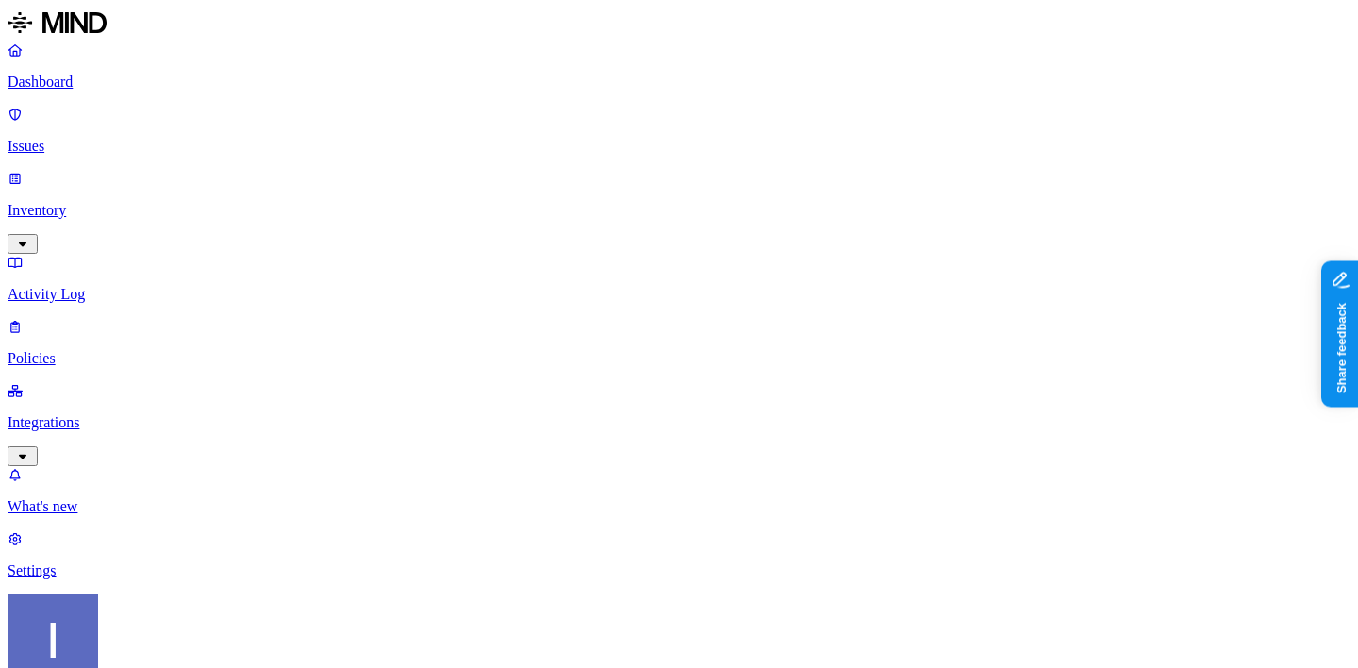
click at [139, 106] on link "Issues" at bounding box center [679, 130] width 1343 height 49
click at [147, 202] on p "Inventory" at bounding box center [679, 210] width 1343 height 17
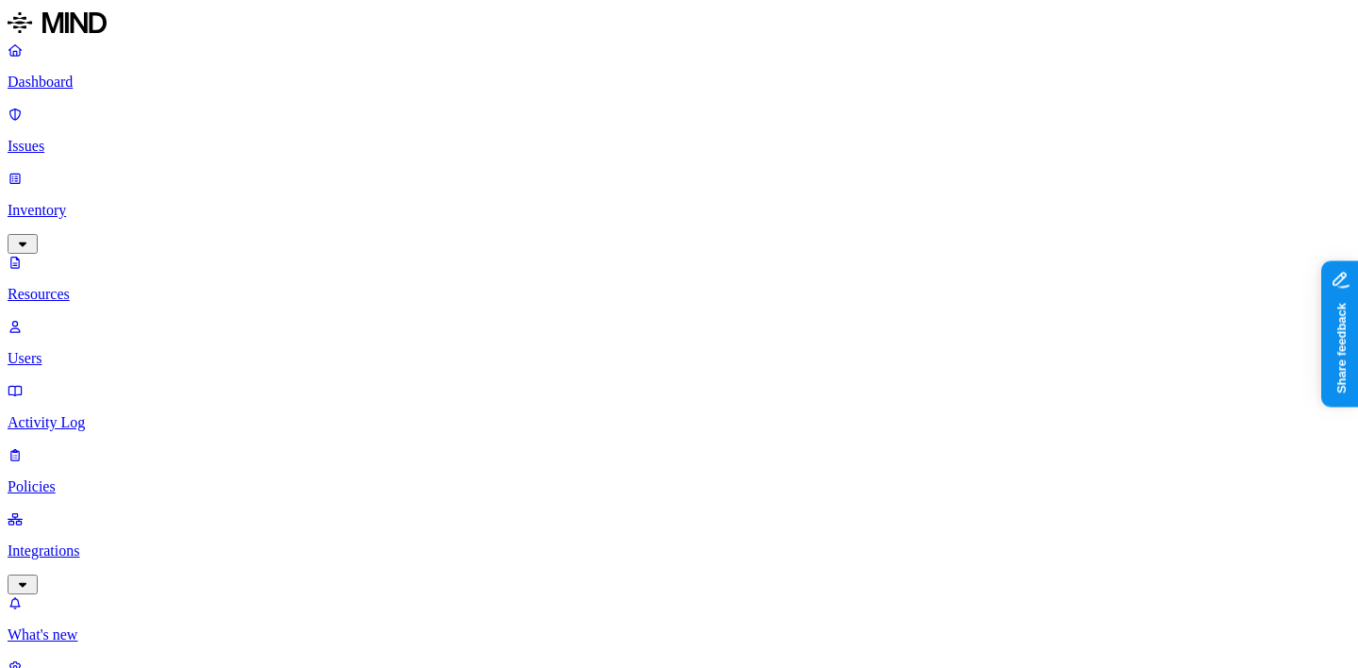
click at [650, 170] on span "Secrets" at bounding box center [641, 162] width 43 height 16
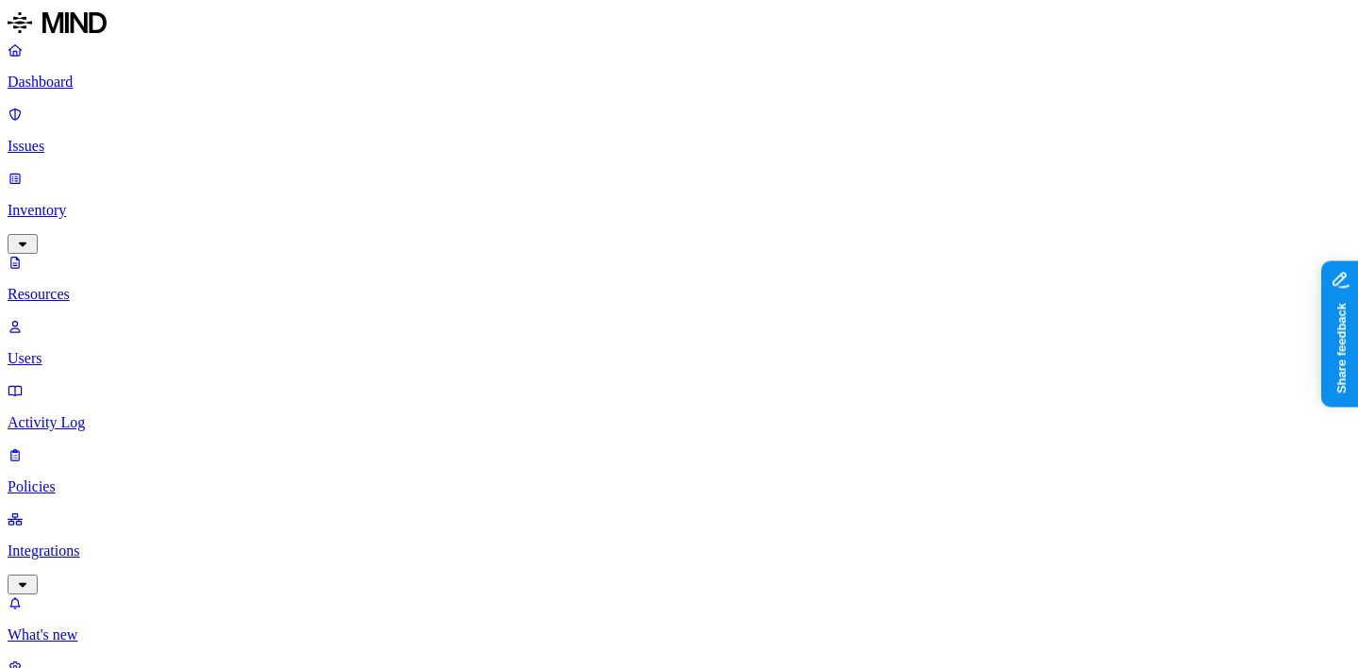
scroll to position [124, 0]
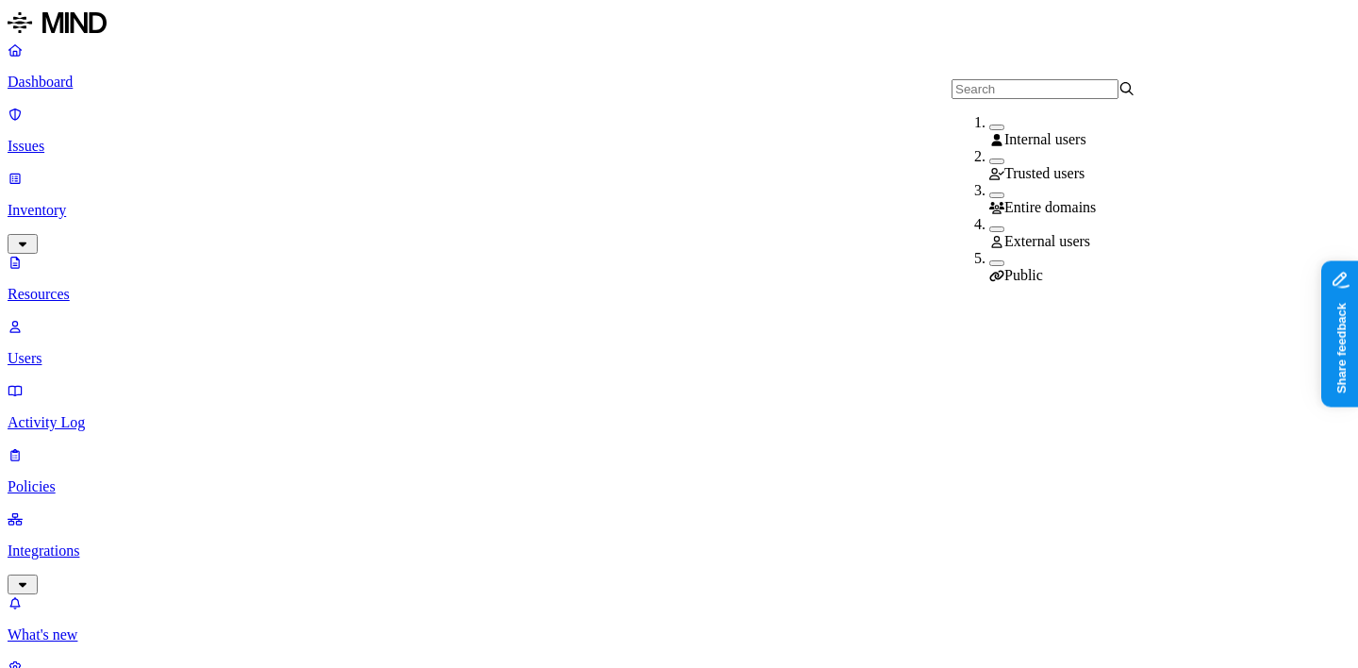
click at [989, 265] on div "Public" at bounding box center [1081, 267] width 184 height 34
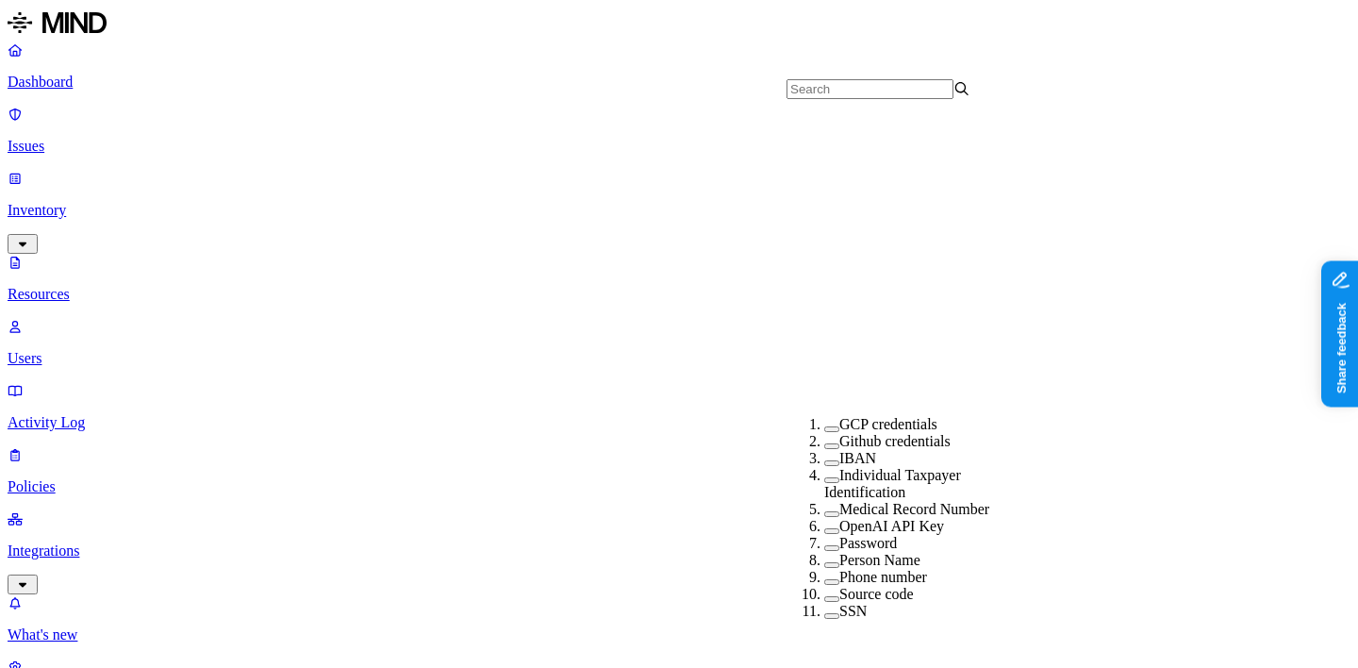
scroll to position [442, 0]
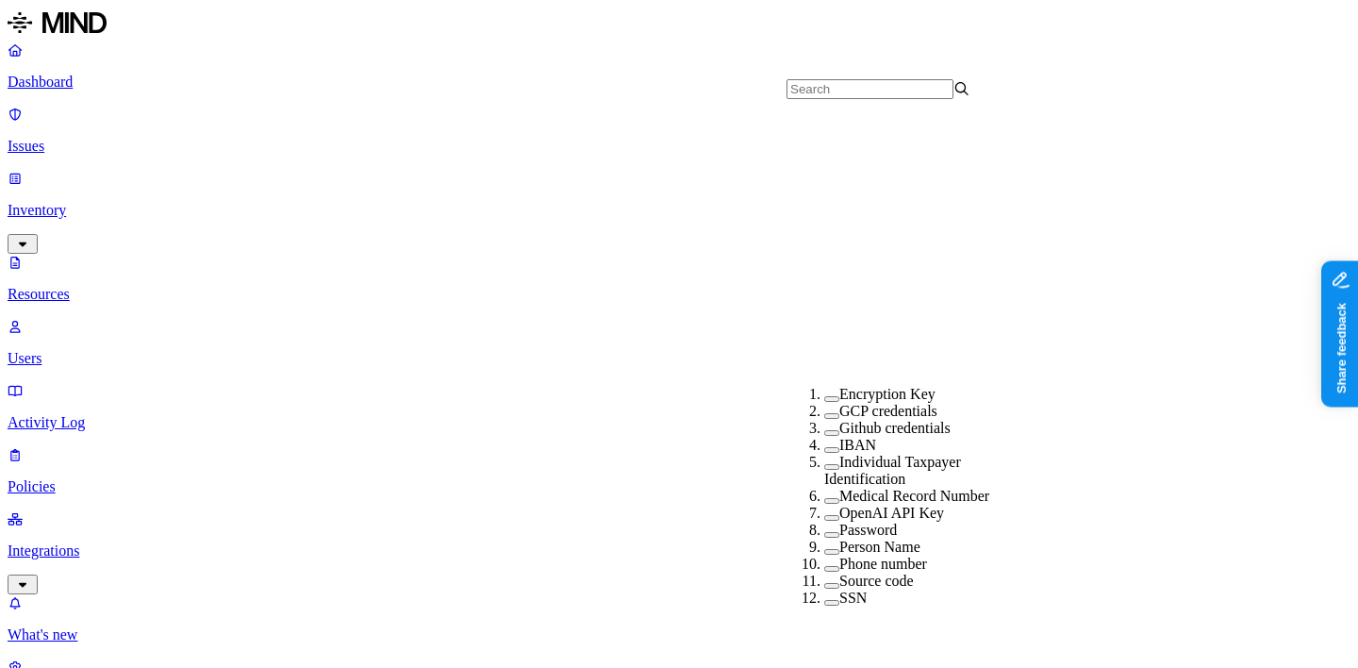
click at [871, 522] on label "Password" at bounding box center [868, 530] width 58 height 16
click at [876, 522] on div "Password" at bounding box center [916, 532] width 184 height 20
